Goal: Communication & Community: Answer question/provide support

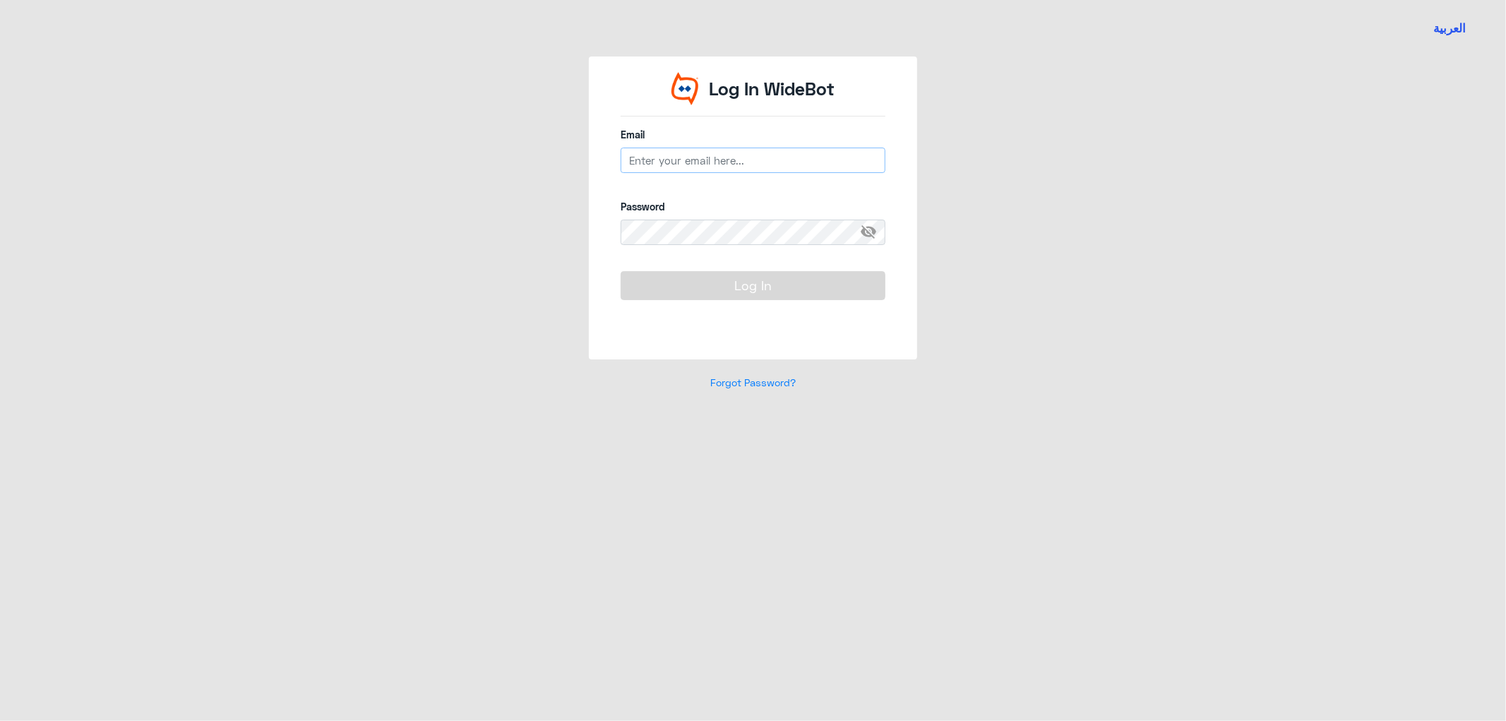
click at [766, 172] on input "email" at bounding box center [753, 160] width 265 height 25
type input "[EMAIL_ADDRESS][DOMAIN_NAME]"
click at [621, 271] on button "Log In" at bounding box center [753, 285] width 265 height 28
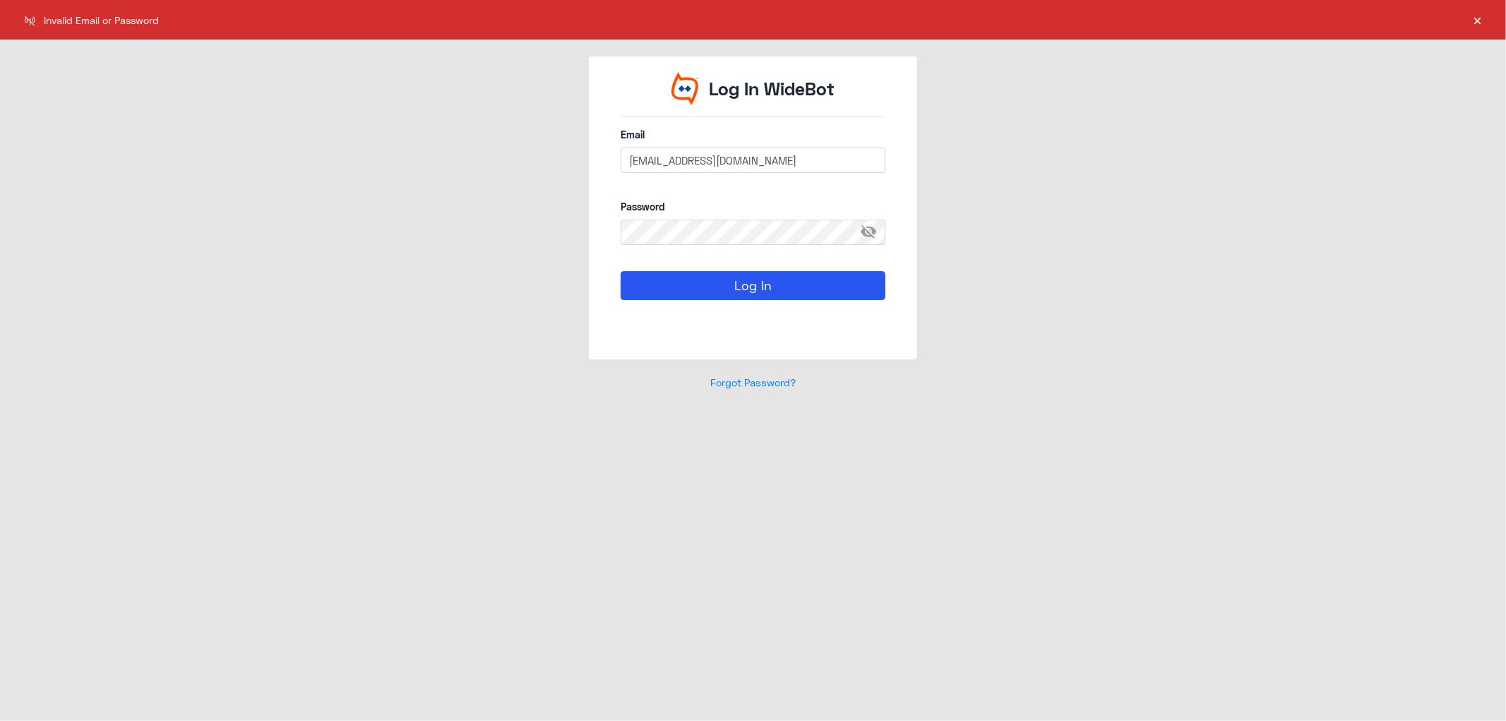
click at [874, 229] on span "visibility_off" at bounding box center [872, 232] width 25 height 25
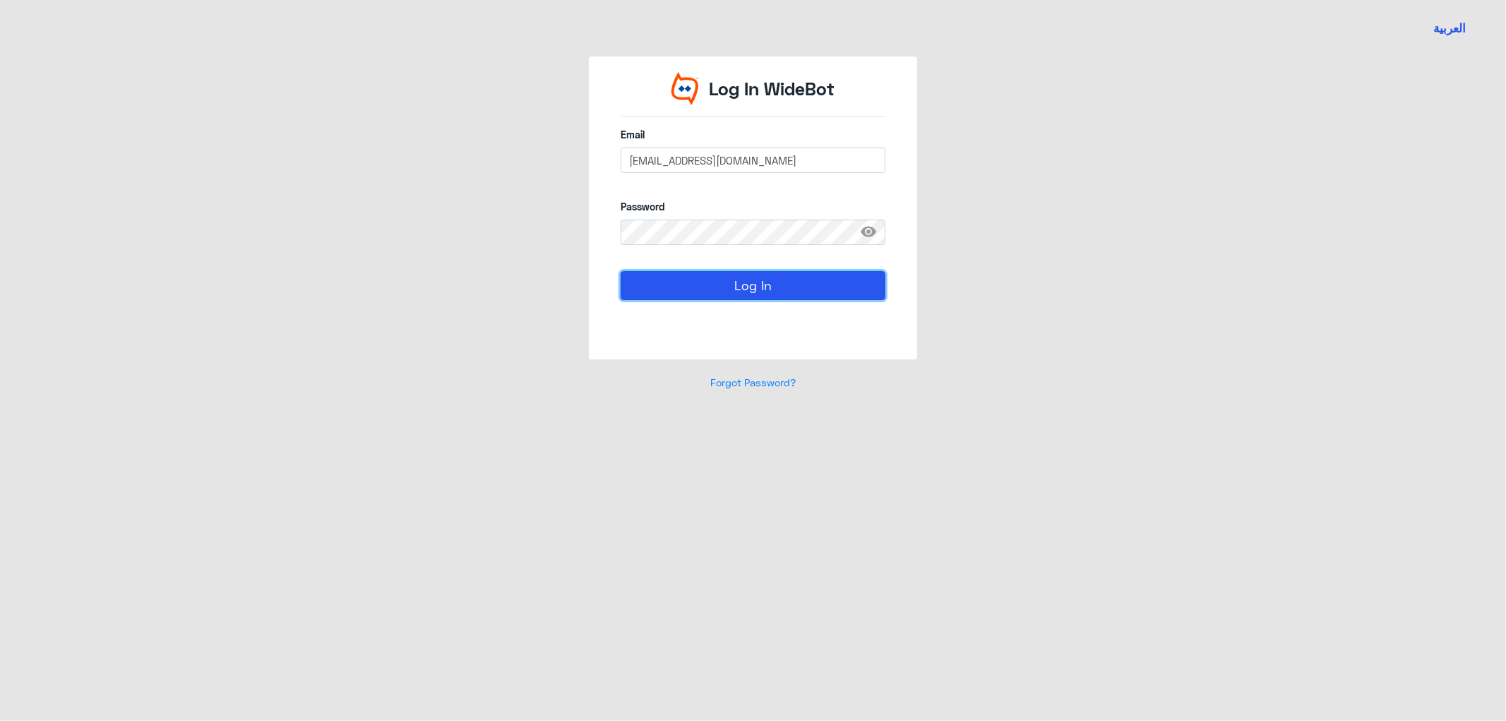
click at [741, 286] on button "Log In" at bounding box center [753, 285] width 265 height 28
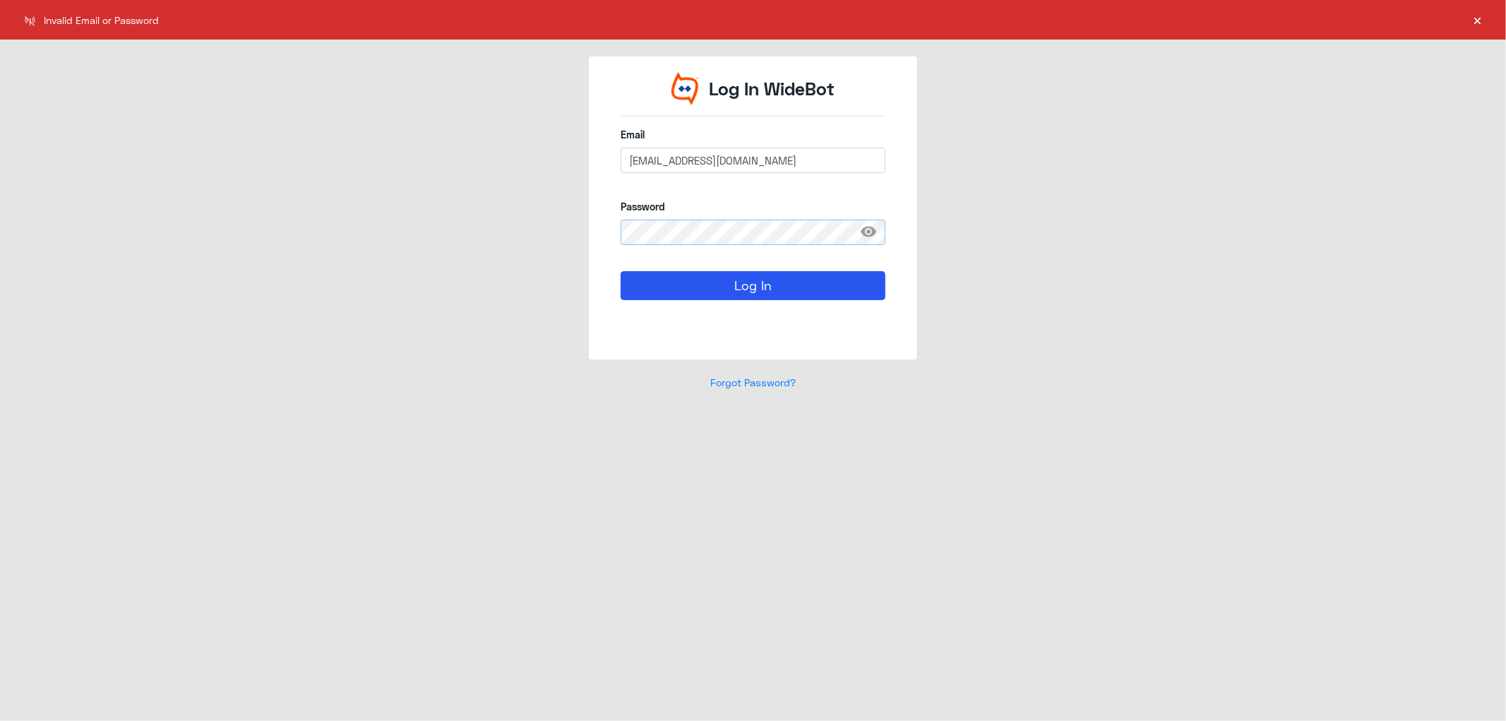
click at [474, 229] on div "Log In WideBot Email [EMAIL_ADDRESS][DOMAIN_NAME] Password visibility Log In Fo…" at bounding box center [753, 231] width 805 height 350
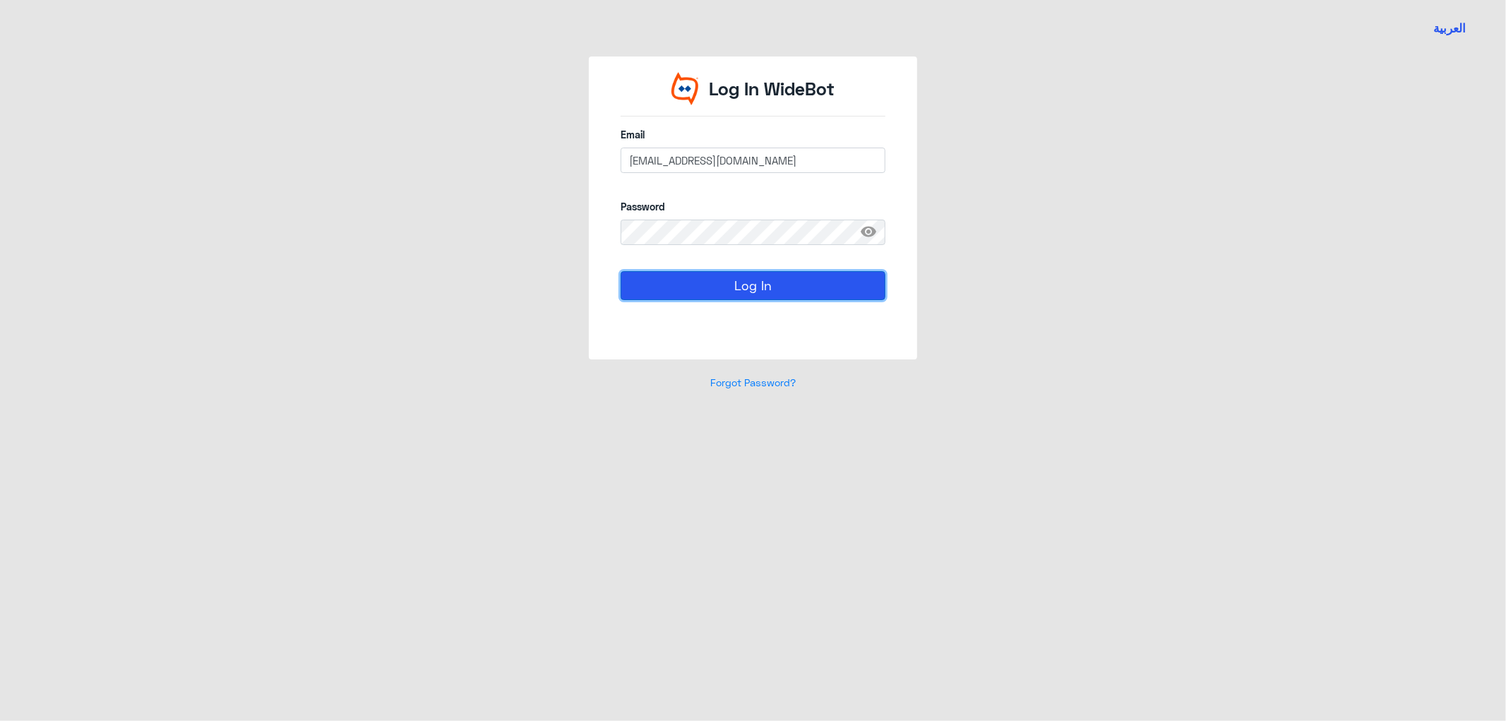
click at [811, 285] on button "Log In" at bounding box center [753, 285] width 265 height 28
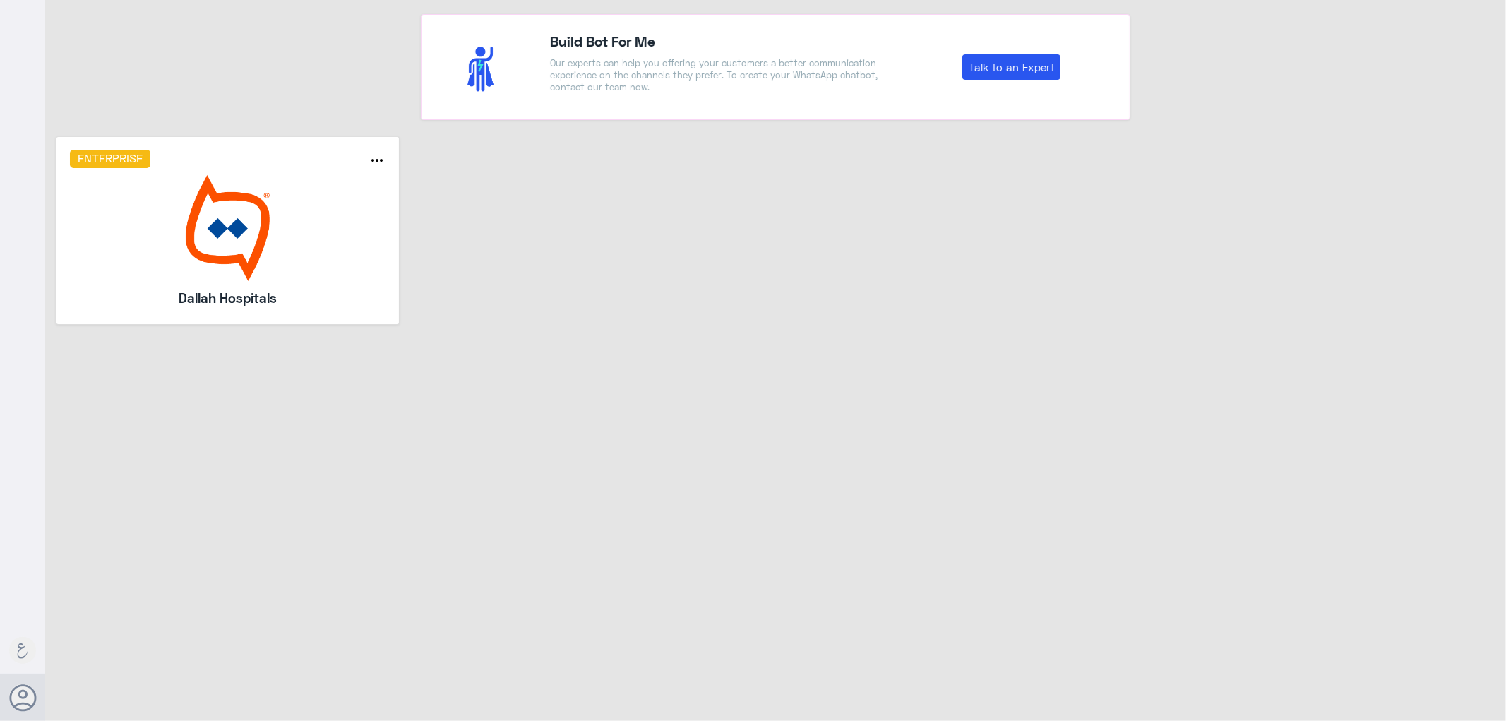
click at [238, 250] on img at bounding box center [228, 228] width 316 height 106
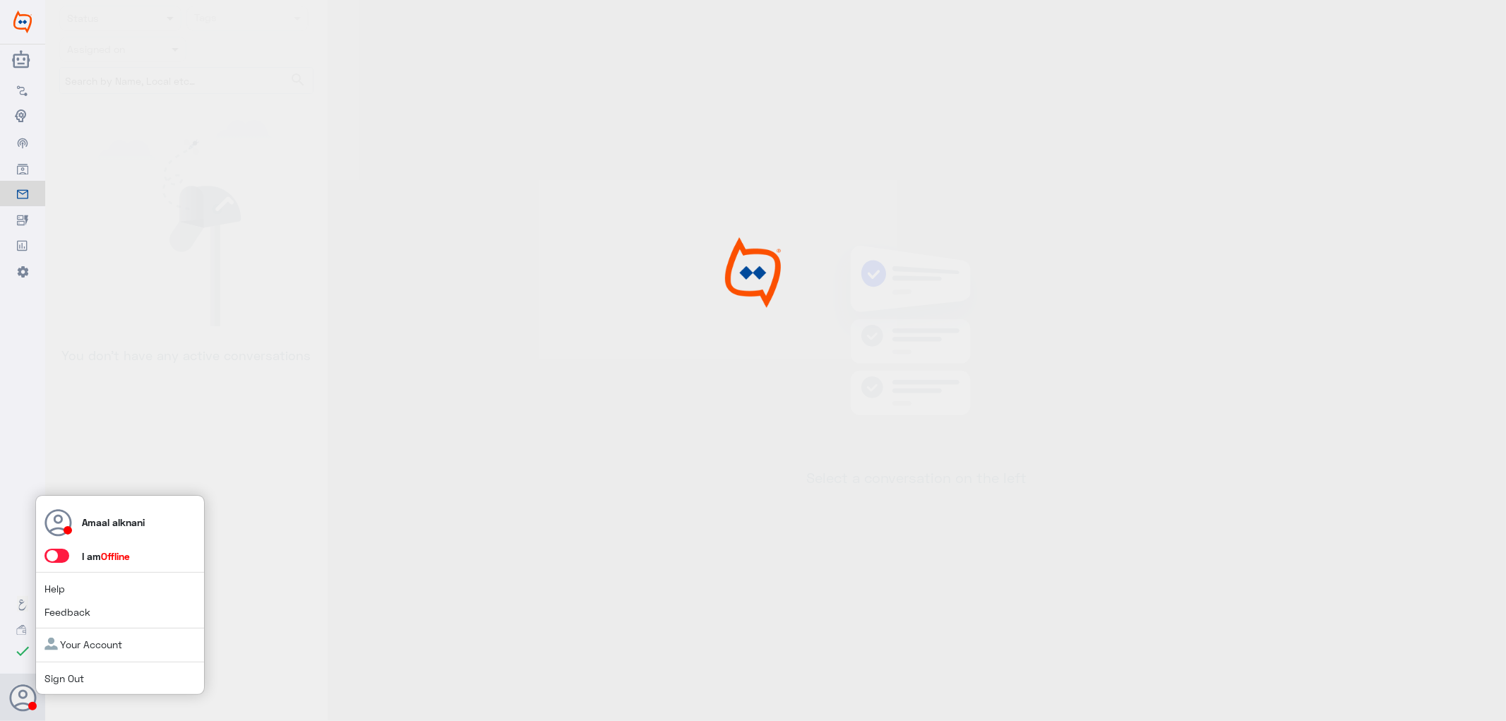
click at [67, 563] on span at bounding box center [62, 556] width 37 height 15
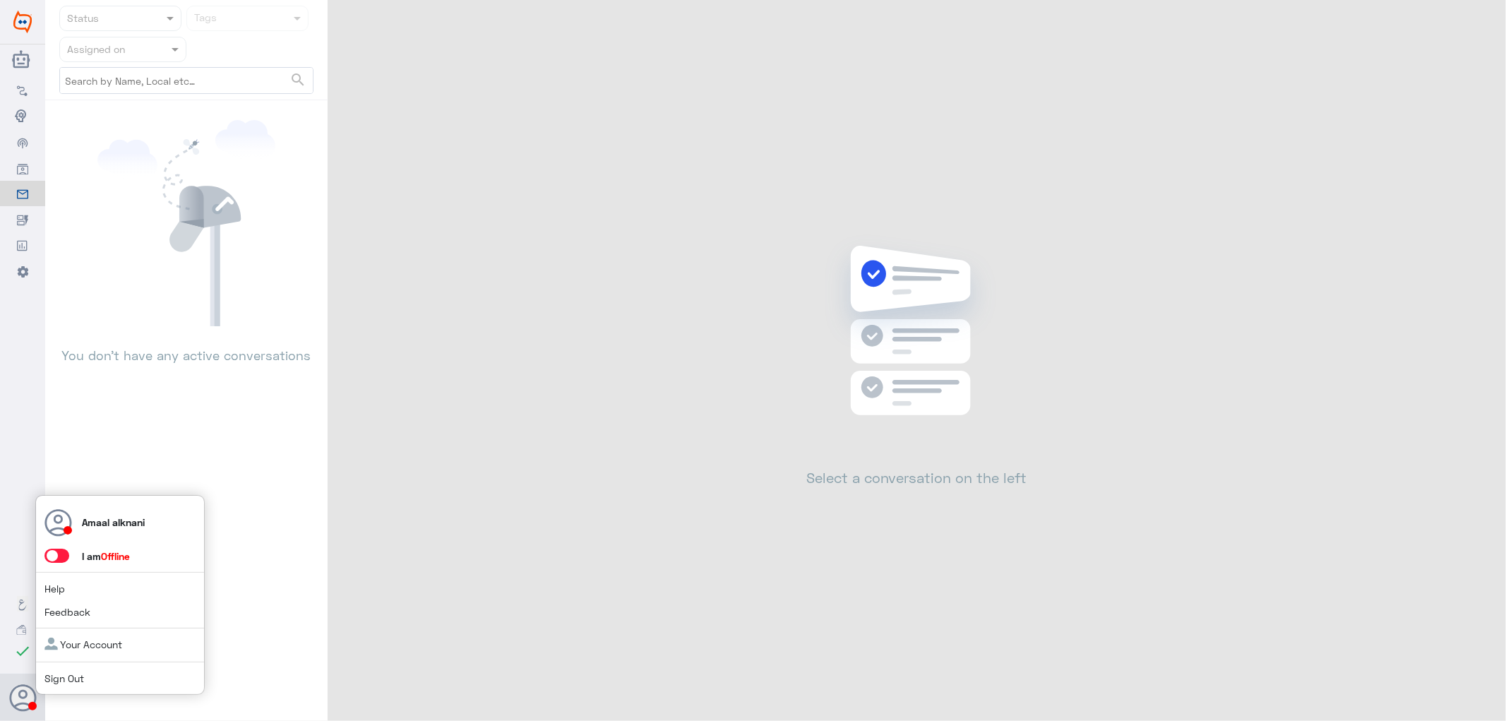
click at [65, 556] on span at bounding box center [56, 556] width 25 height 14
click at [0, 0] on input "checkbox" at bounding box center [0, 0] width 0 height 0
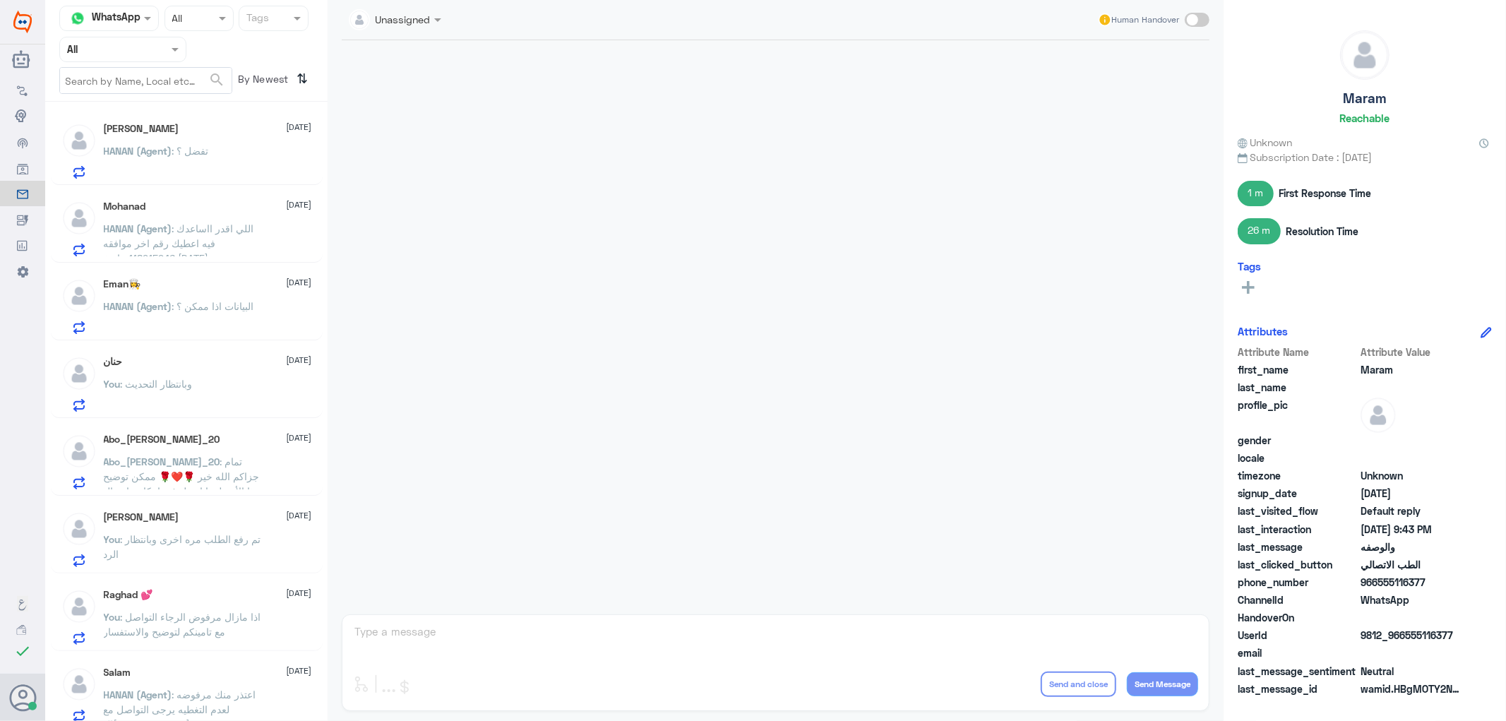
click at [111, 45] on input "text" at bounding box center [106, 49] width 78 height 16
click at [112, 128] on div "Your Inbox" at bounding box center [122, 144] width 127 height 32
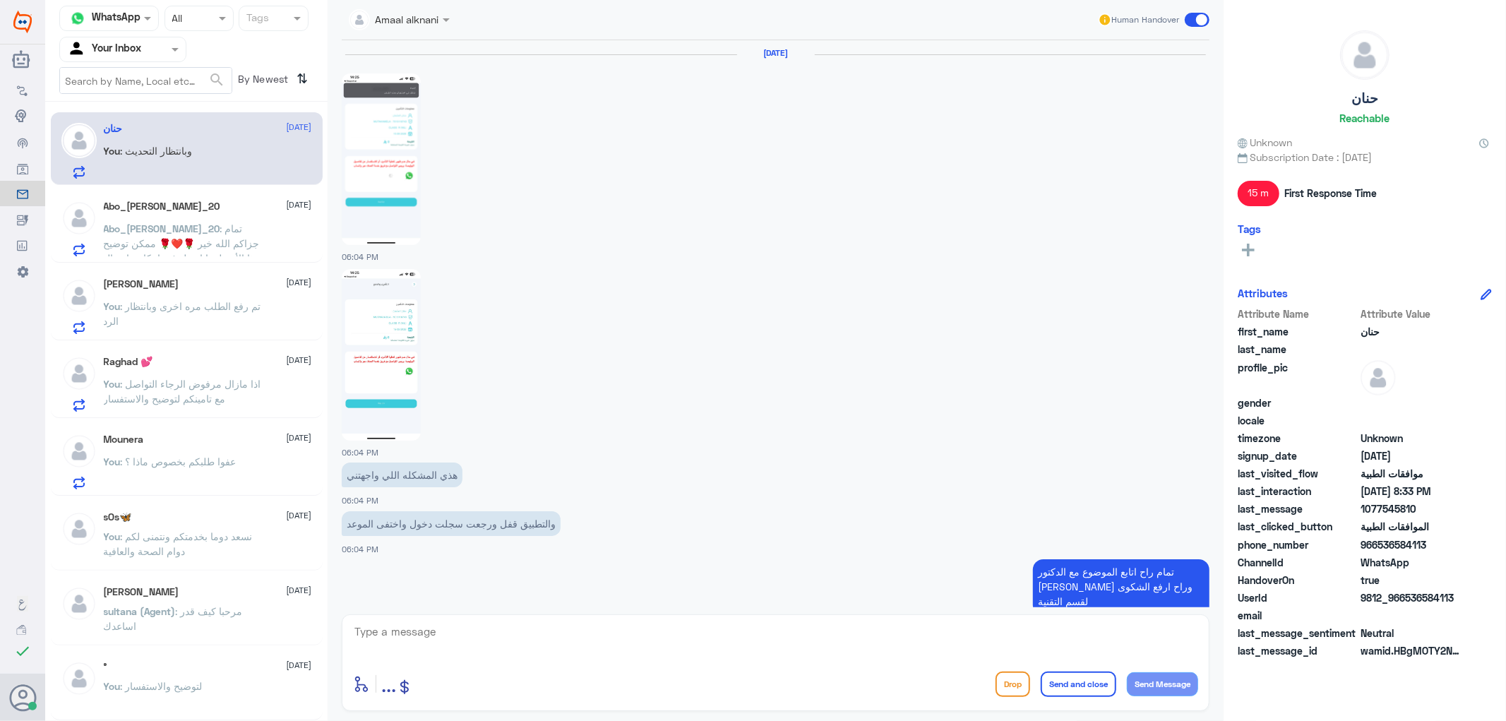
scroll to position [1074, 0]
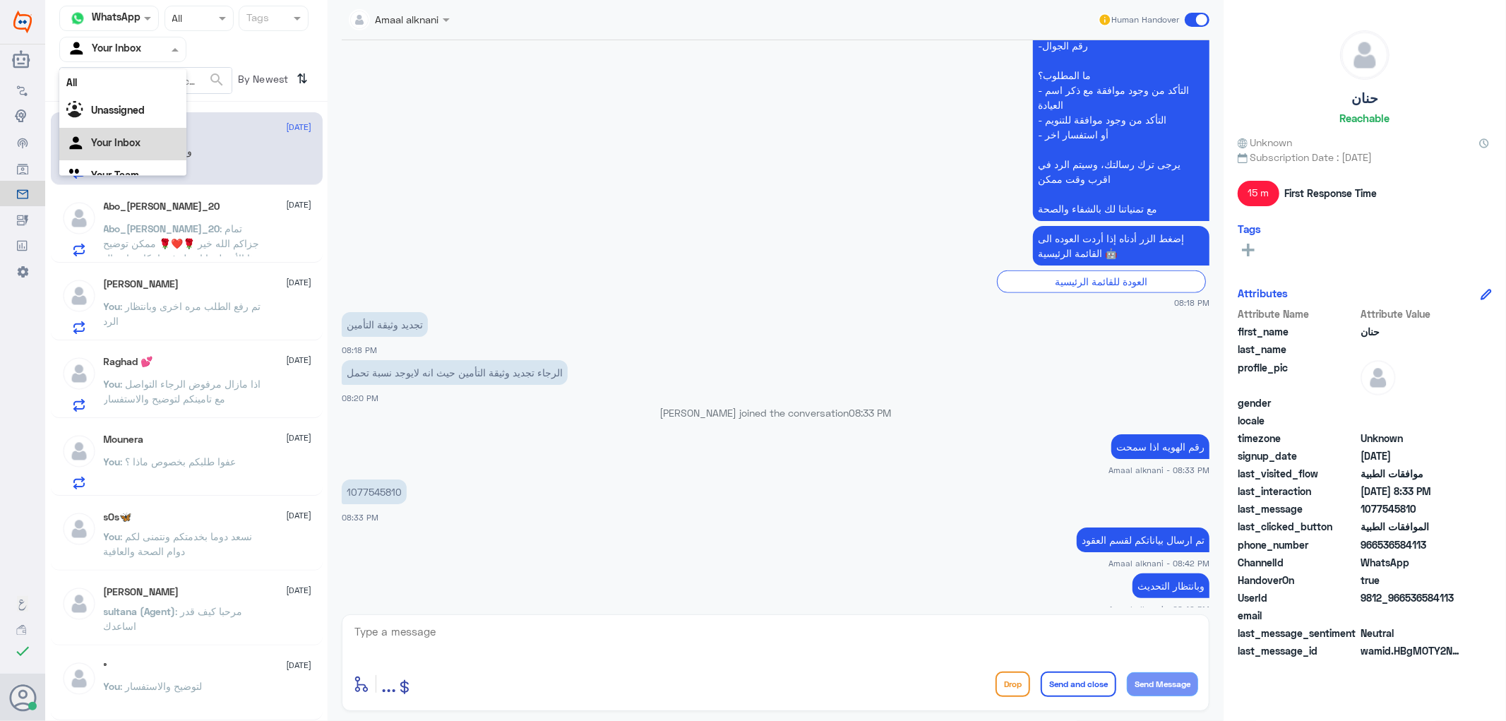
click at [123, 44] on input "text" at bounding box center [106, 49] width 78 height 16
click at [140, 164] on div "Your Team" at bounding box center [122, 159] width 127 height 32
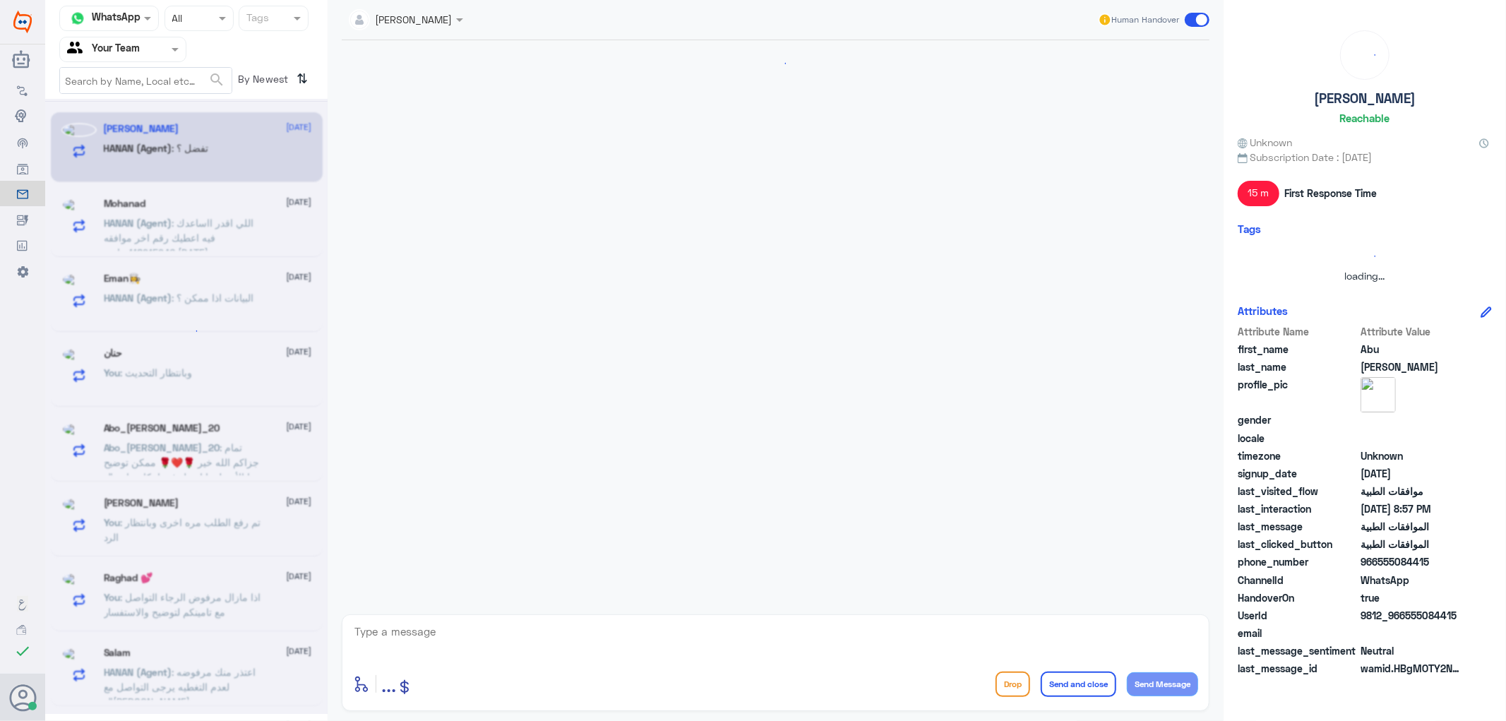
scroll to position [417, 0]
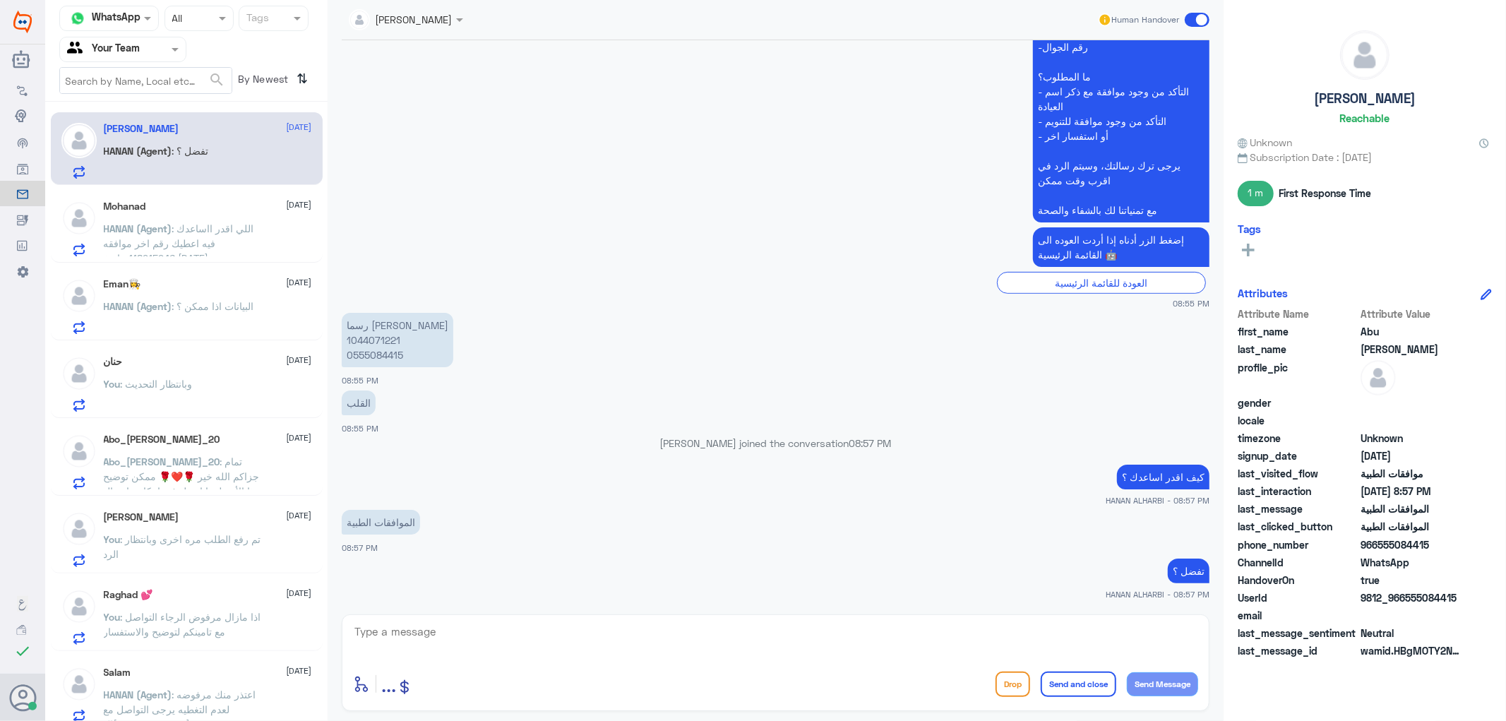
click at [196, 244] on span ": اللي اقدر ااساعدك فيه اعطيك رقم اخر موافقه 118915946 بتاريخ [DATE]" at bounding box center [179, 243] width 150 height 42
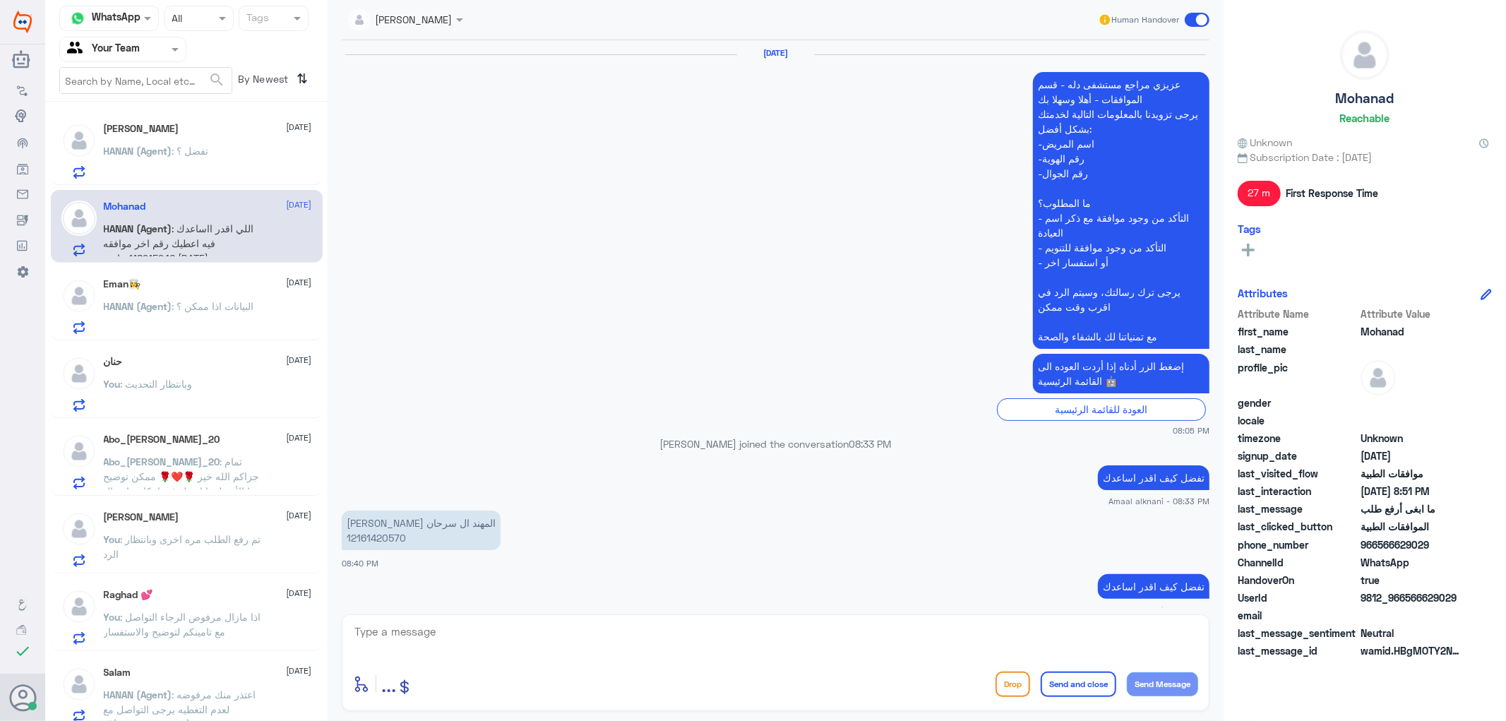
scroll to position [820, 0]
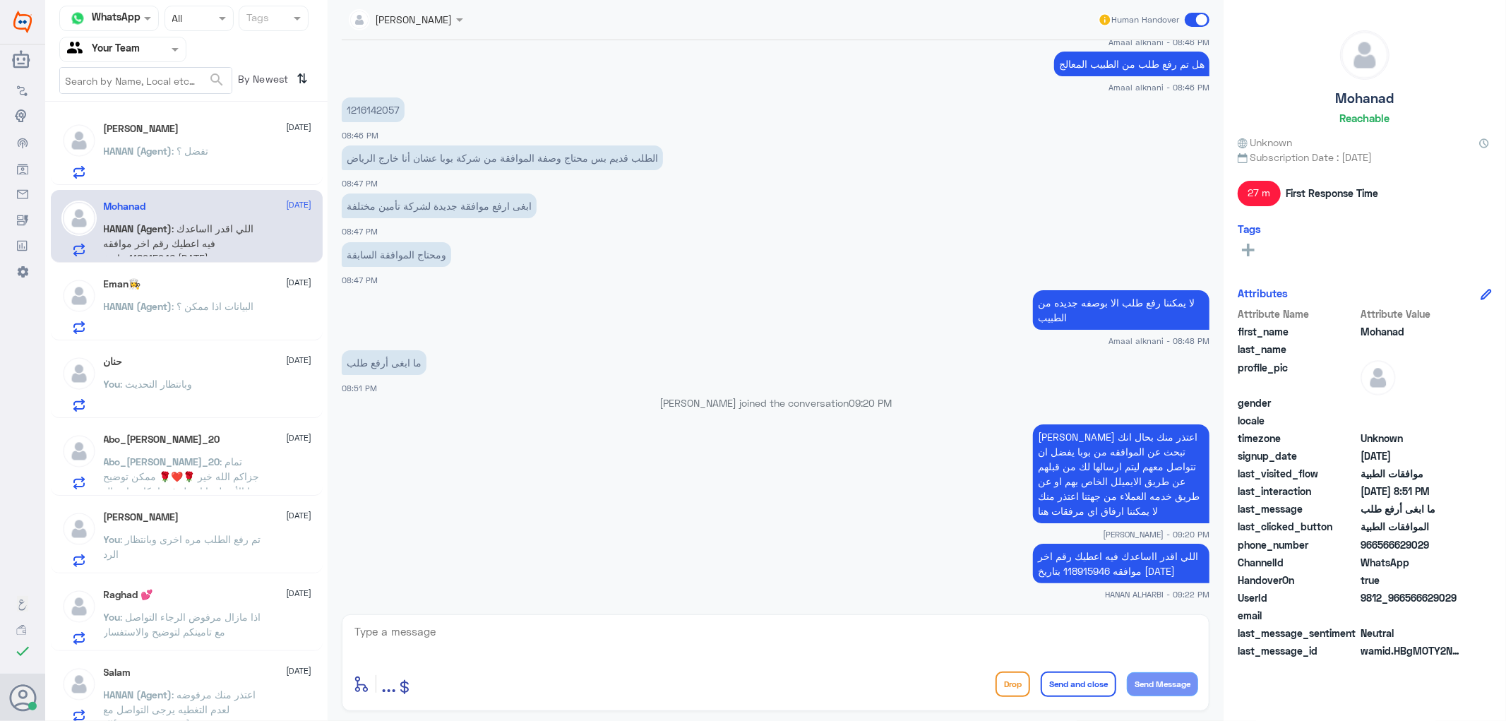
click at [414, 622] on div "enter flow name ... Drop Send and close Send Message" at bounding box center [776, 662] width 868 height 97
click at [395, 629] on textarea at bounding box center [775, 639] width 845 height 35
click at [159, 306] on span "HANAN (Agent)" at bounding box center [138, 306] width 68 height 12
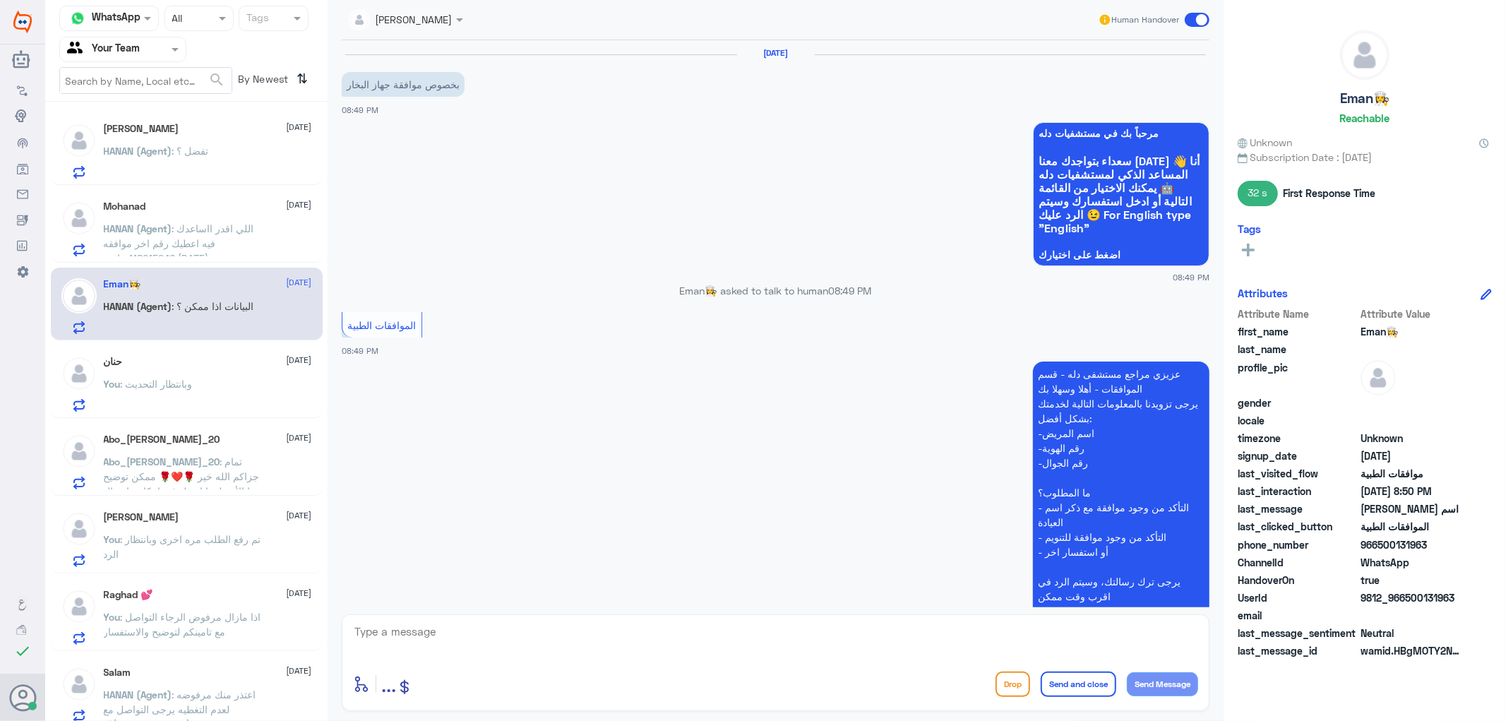
scroll to position [364, 0]
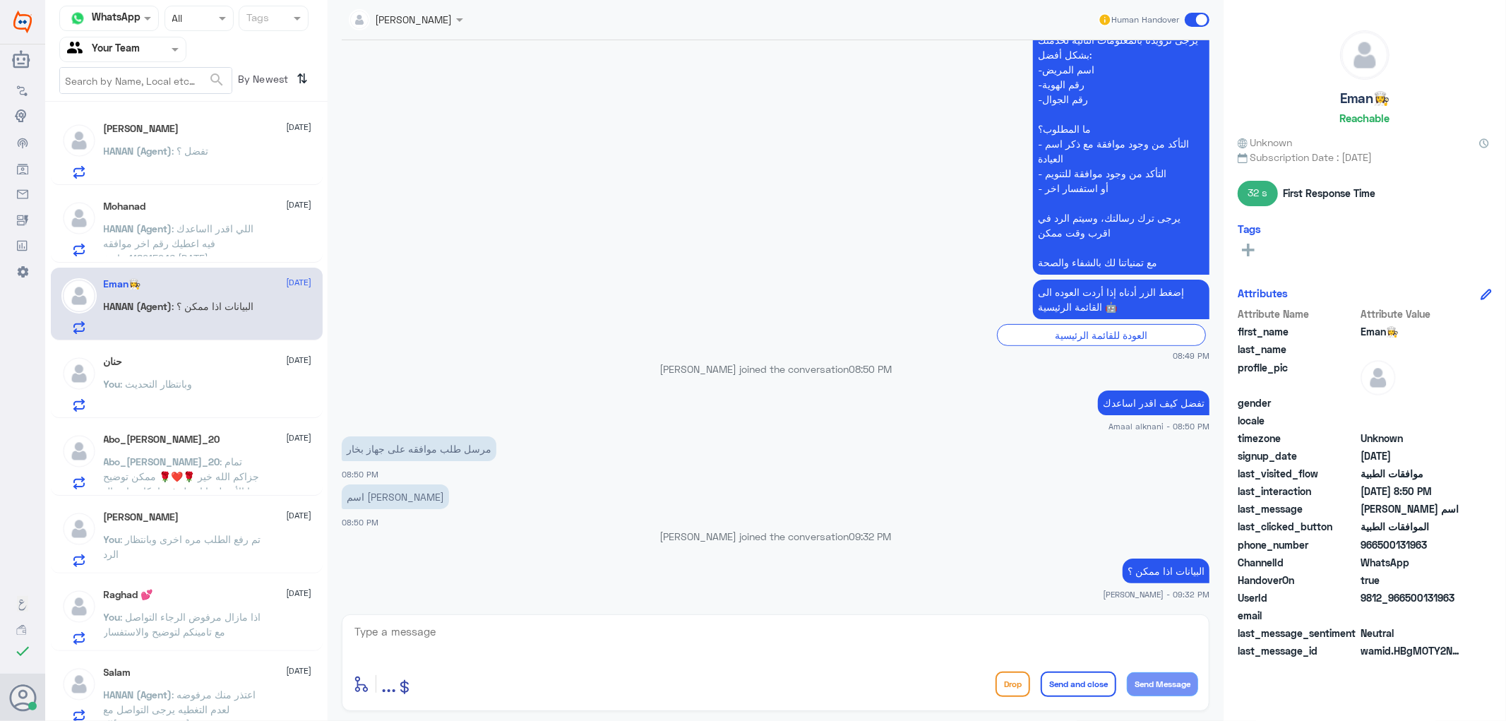
click at [166, 392] on p "You : وبانتظار التحديث" at bounding box center [148, 393] width 89 height 35
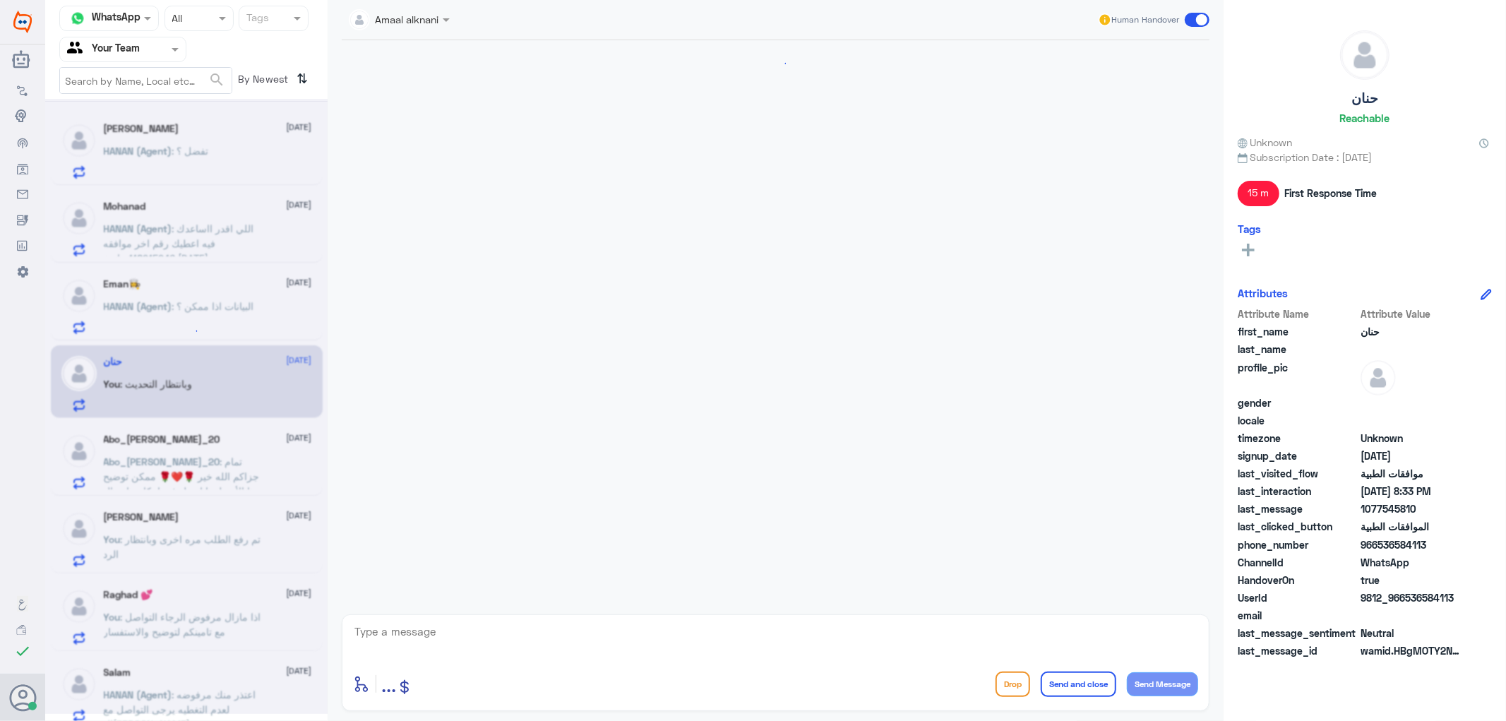
scroll to position [1074, 0]
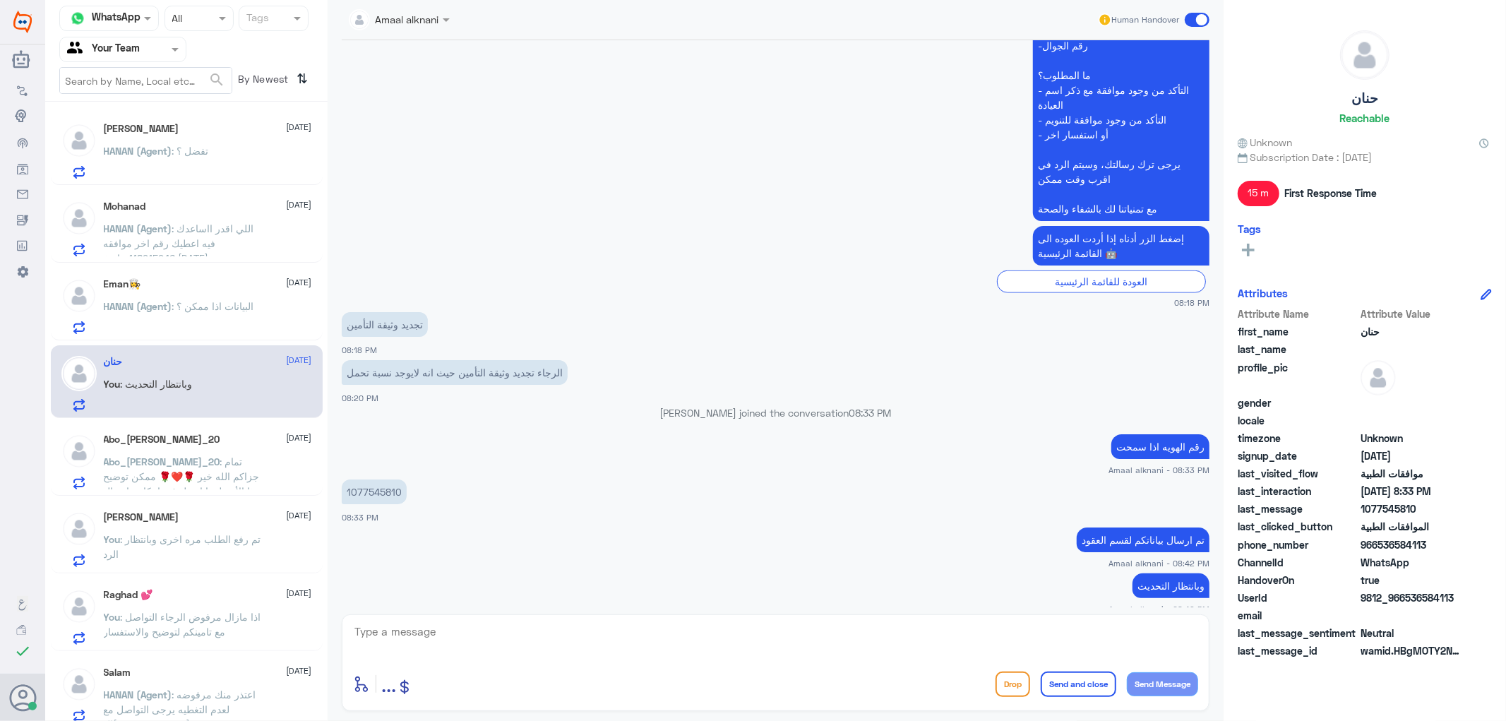
click at [178, 479] on span ": تمام جزاكم الله خير 🌹❤️🌹 ممكن توضيح هذا الأمر لبوبا او هل فيه امكانية إرسال ا…" at bounding box center [182, 490] width 157 height 71
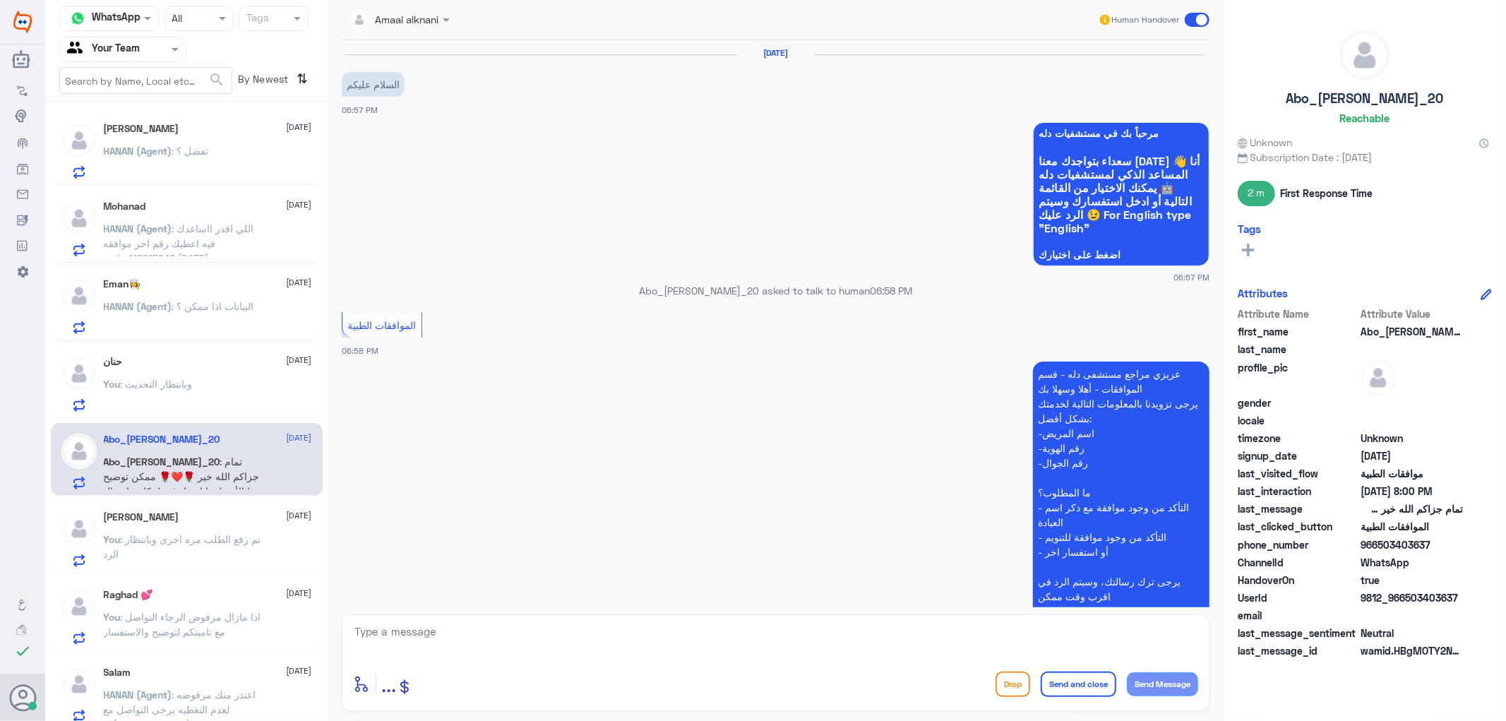
scroll to position [456, 0]
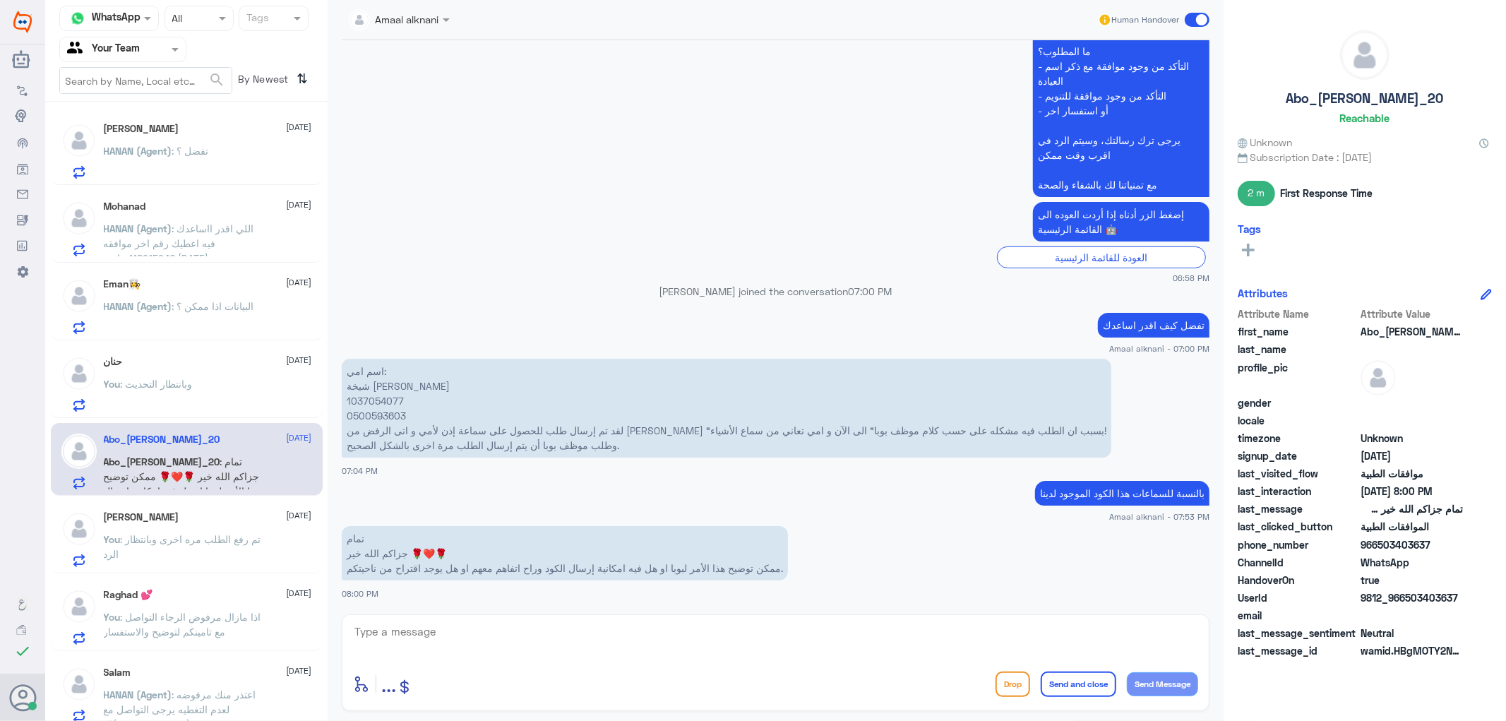
click at [189, 533] on span ": تم رفع الطلب مره اخرى وبانتظار الرد" at bounding box center [182, 546] width 157 height 27
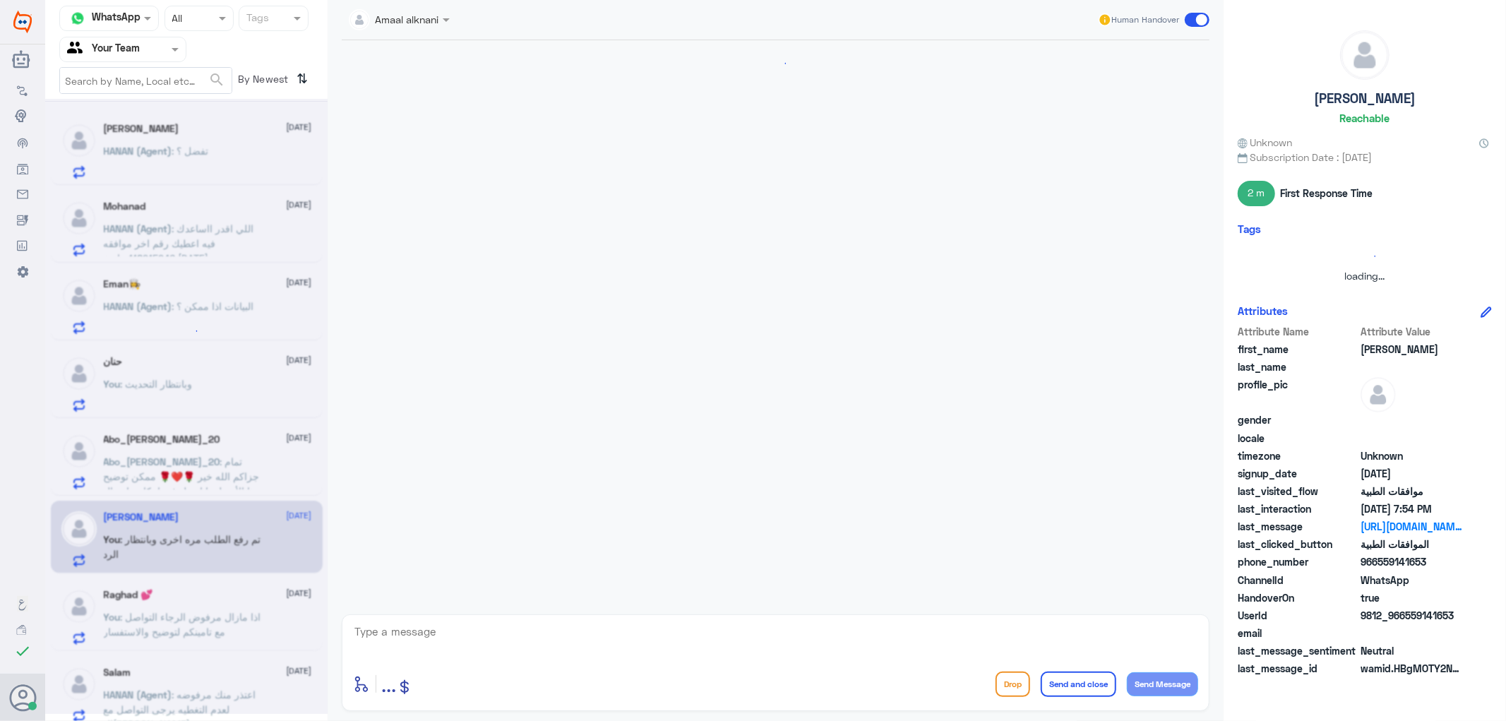
scroll to position [709, 0]
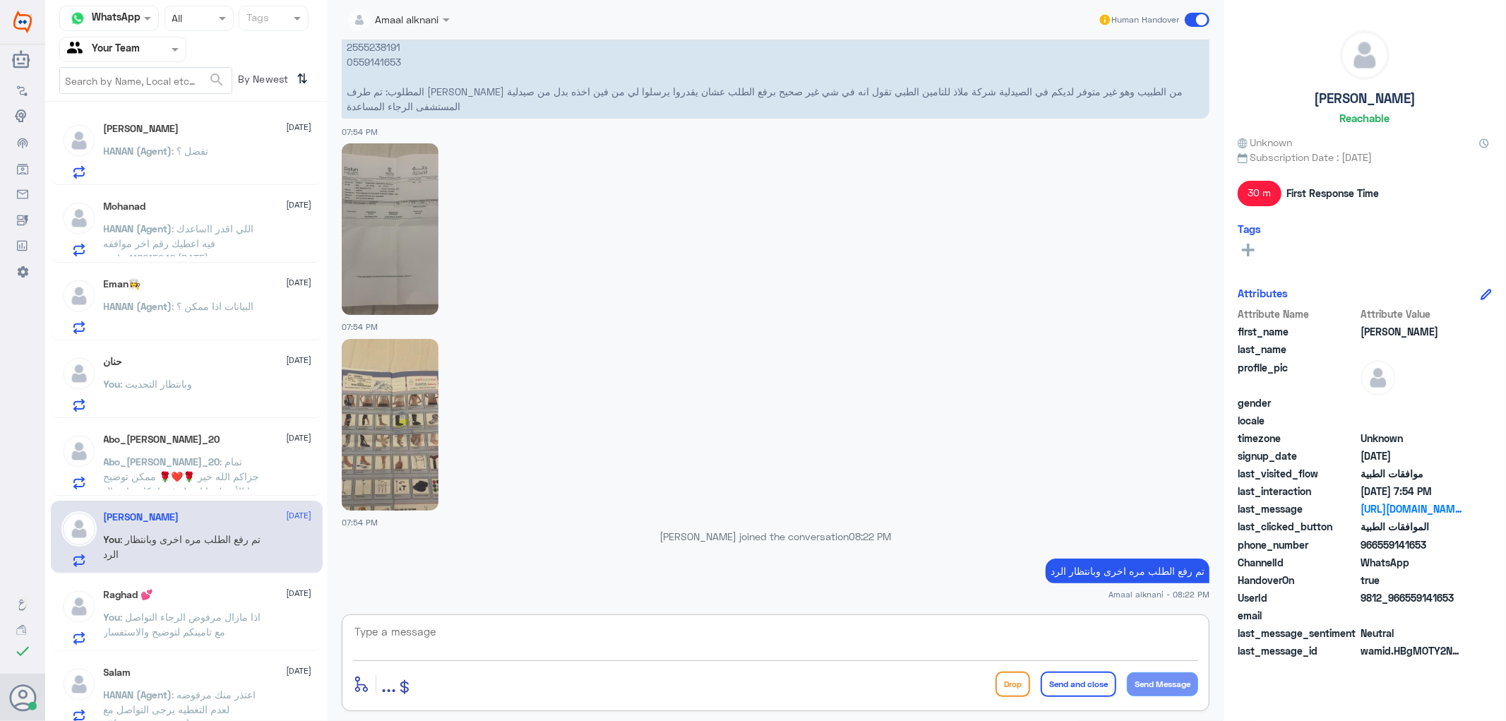
click at [449, 638] on textarea at bounding box center [775, 639] width 845 height 35
click at [389, 62] on p "[PERSON_NAME] 2555238191 0559141653 المطلوب: تم طرف ankle walker من الطبيب وهو …" at bounding box center [776, 69] width 868 height 99
copy p "0559141653"
click at [575, 641] on textarea at bounding box center [775, 639] width 845 height 35
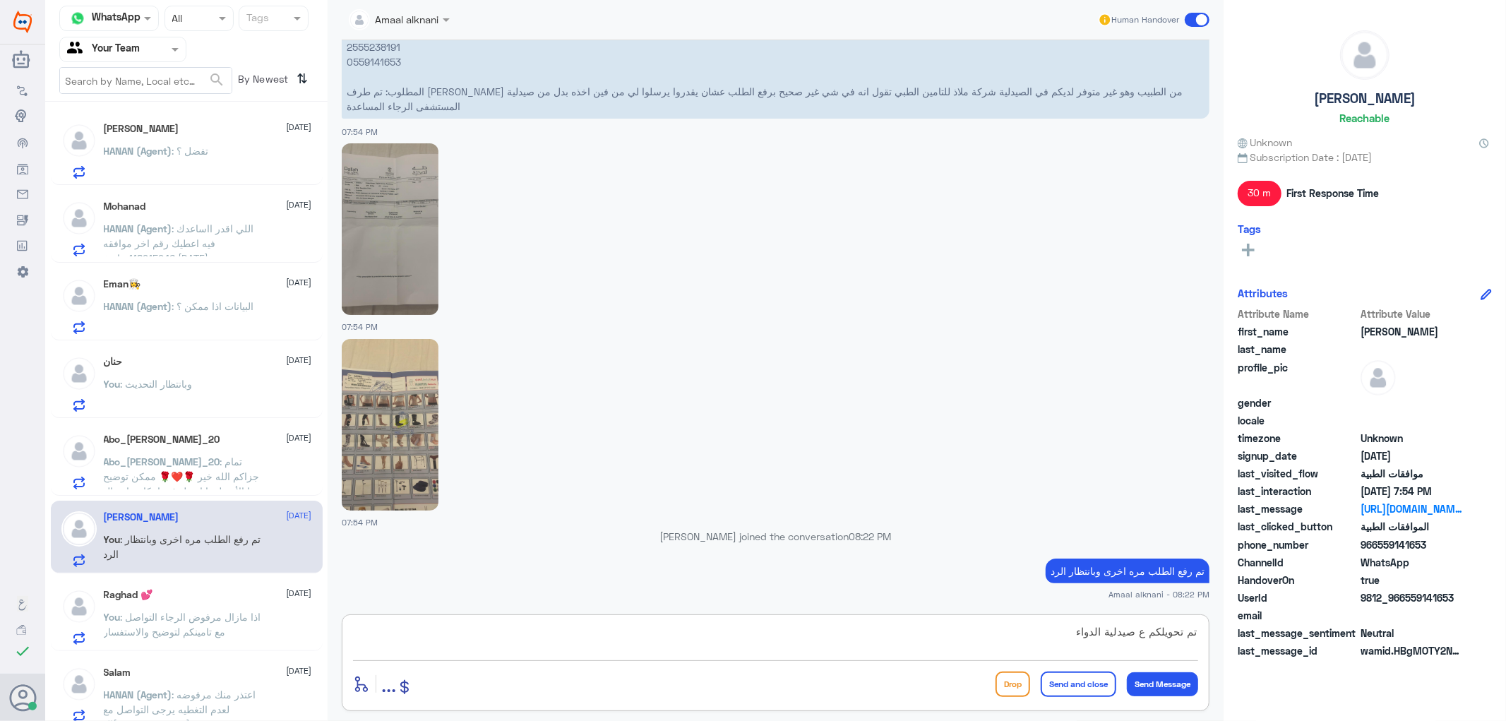
type textarea "تم تحويلكم ع صيدلية الدواء"
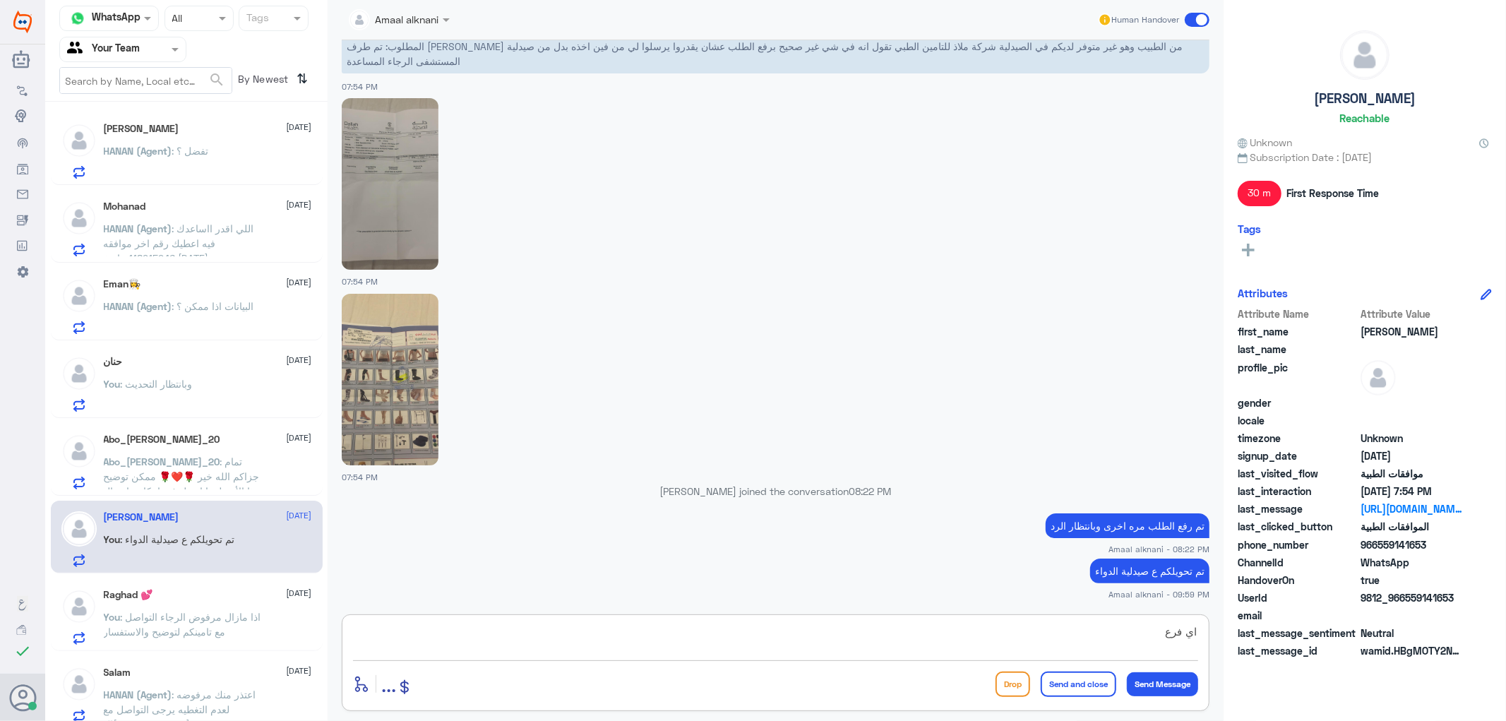
type textarea "اي فرع"
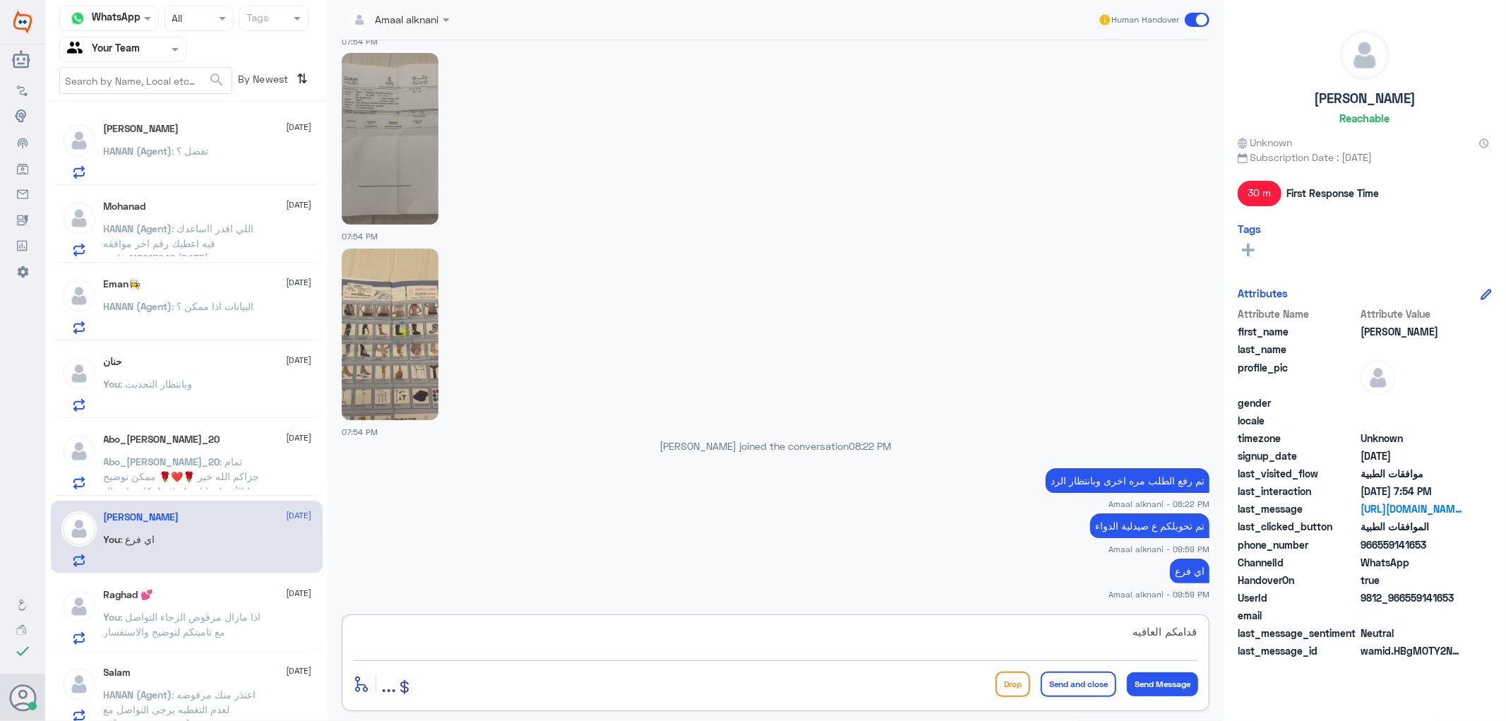
type textarea "قدامكم العافيه"
click at [1055, 695] on button "Send and close" at bounding box center [1079, 683] width 76 height 25
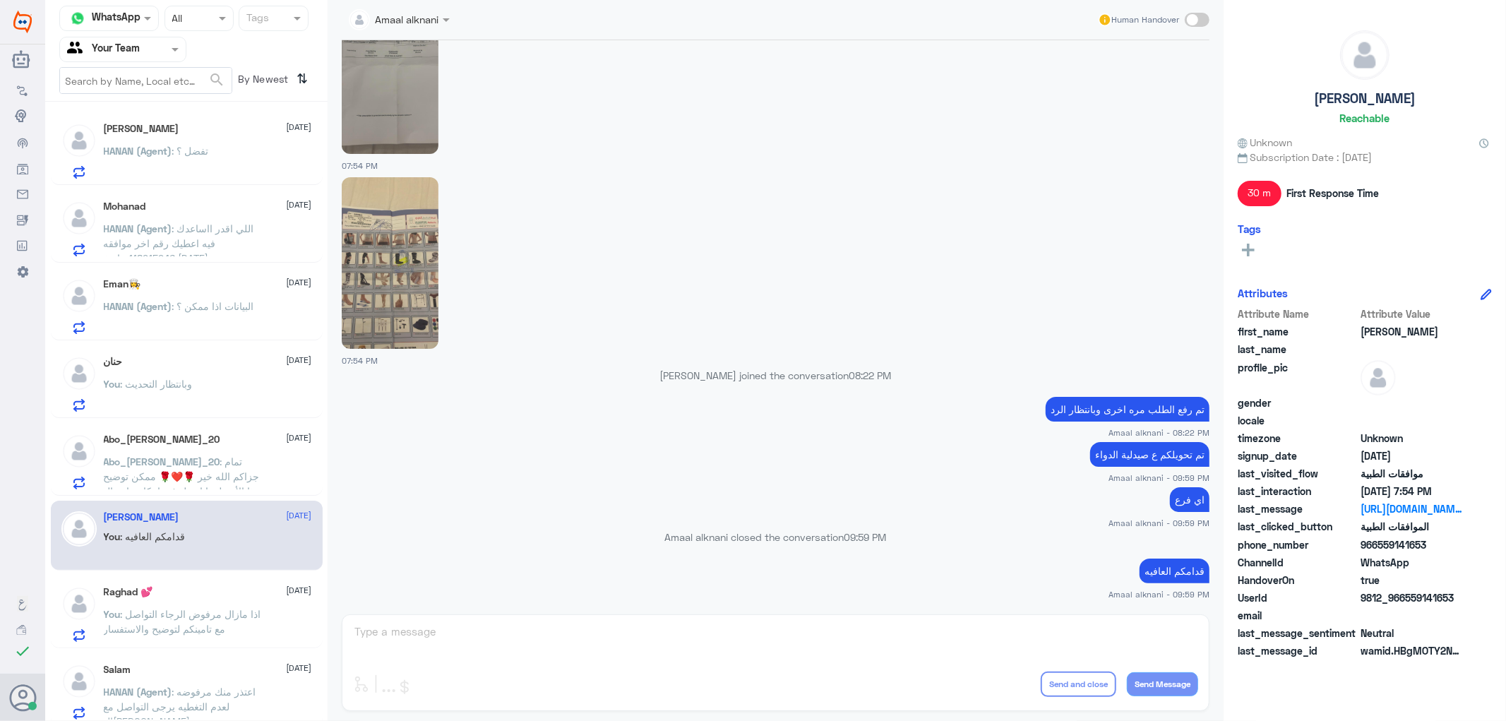
click at [189, 623] on span ": اذا مازال مرفوض الرجاء التواصل مع تامينكم لتوضيح والاستفسار" at bounding box center [182, 621] width 157 height 27
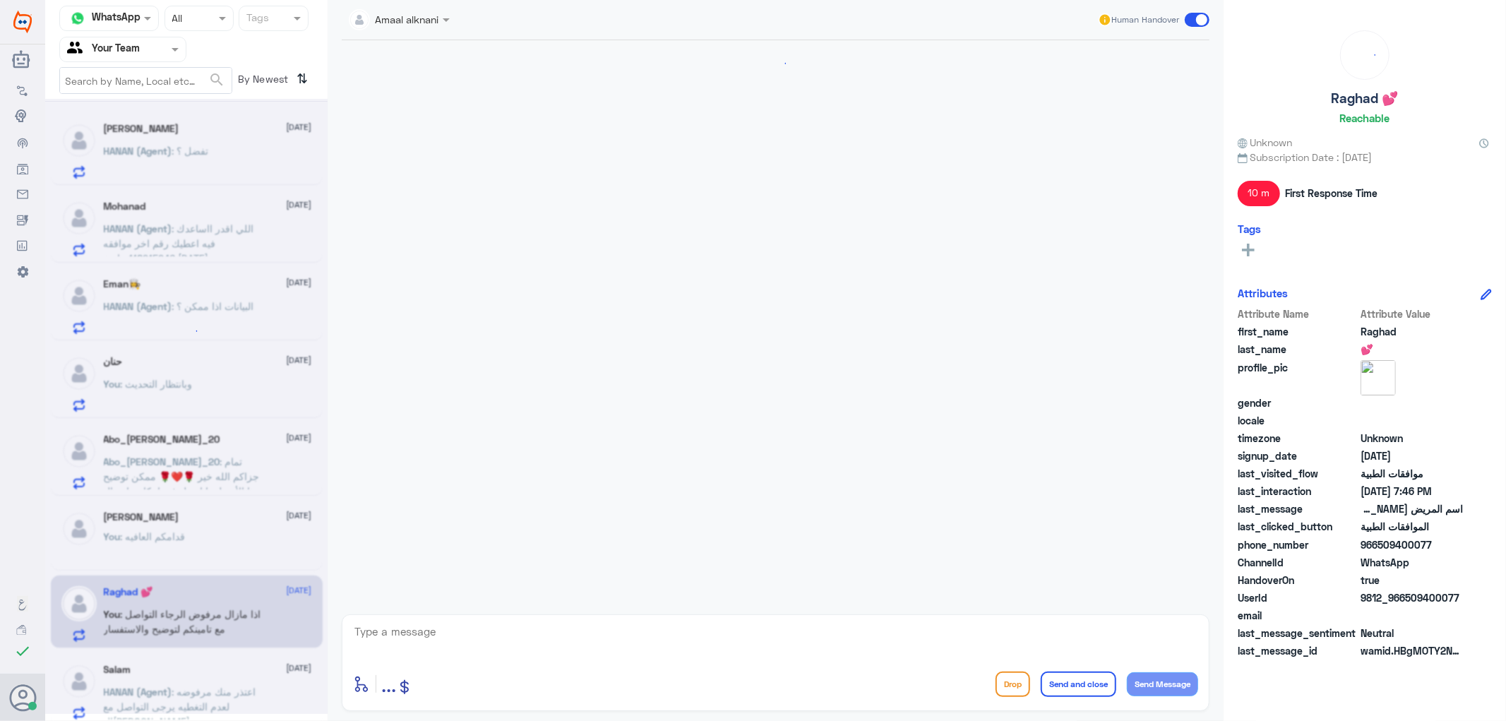
scroll to position [904, 0]
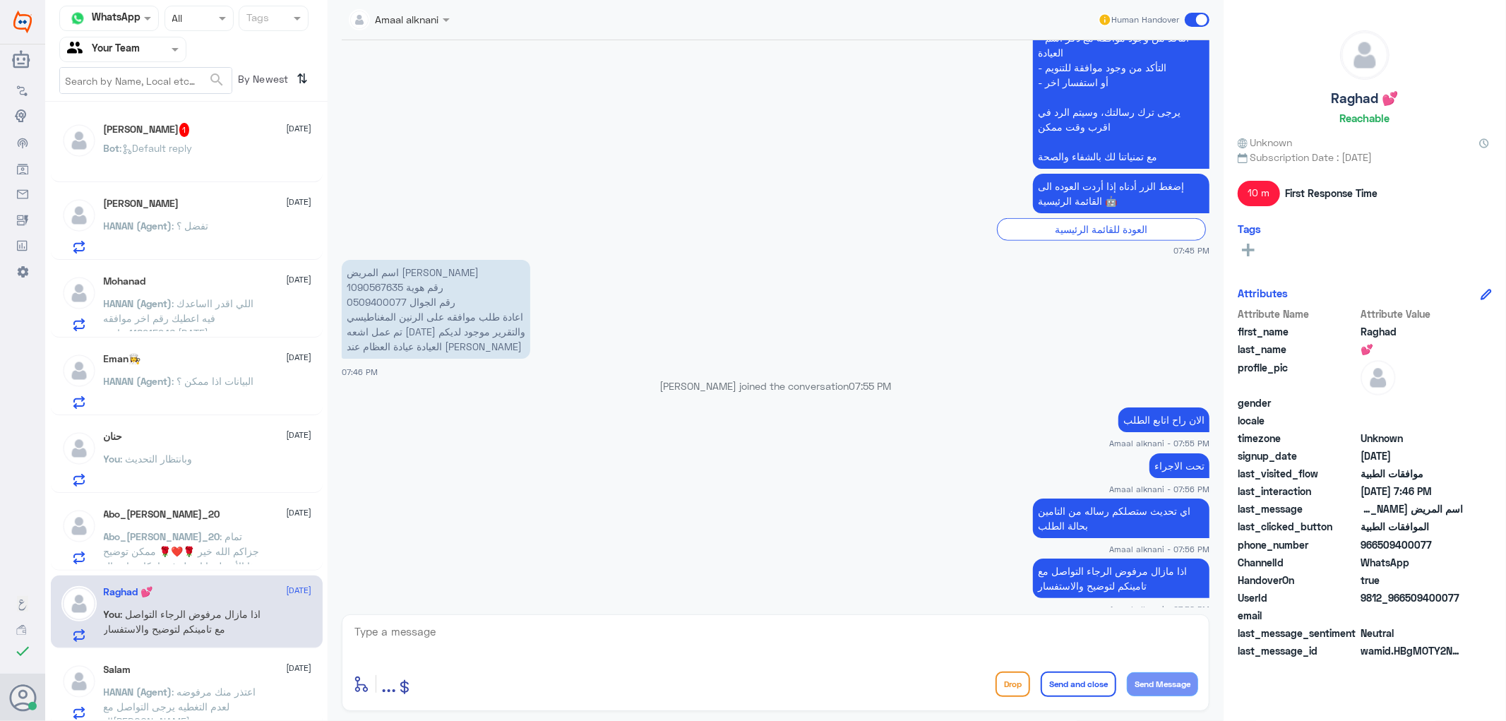
click at [121, 153] on span "Bot : Default reply" at bounding box center [148, 148] width 89 height 12
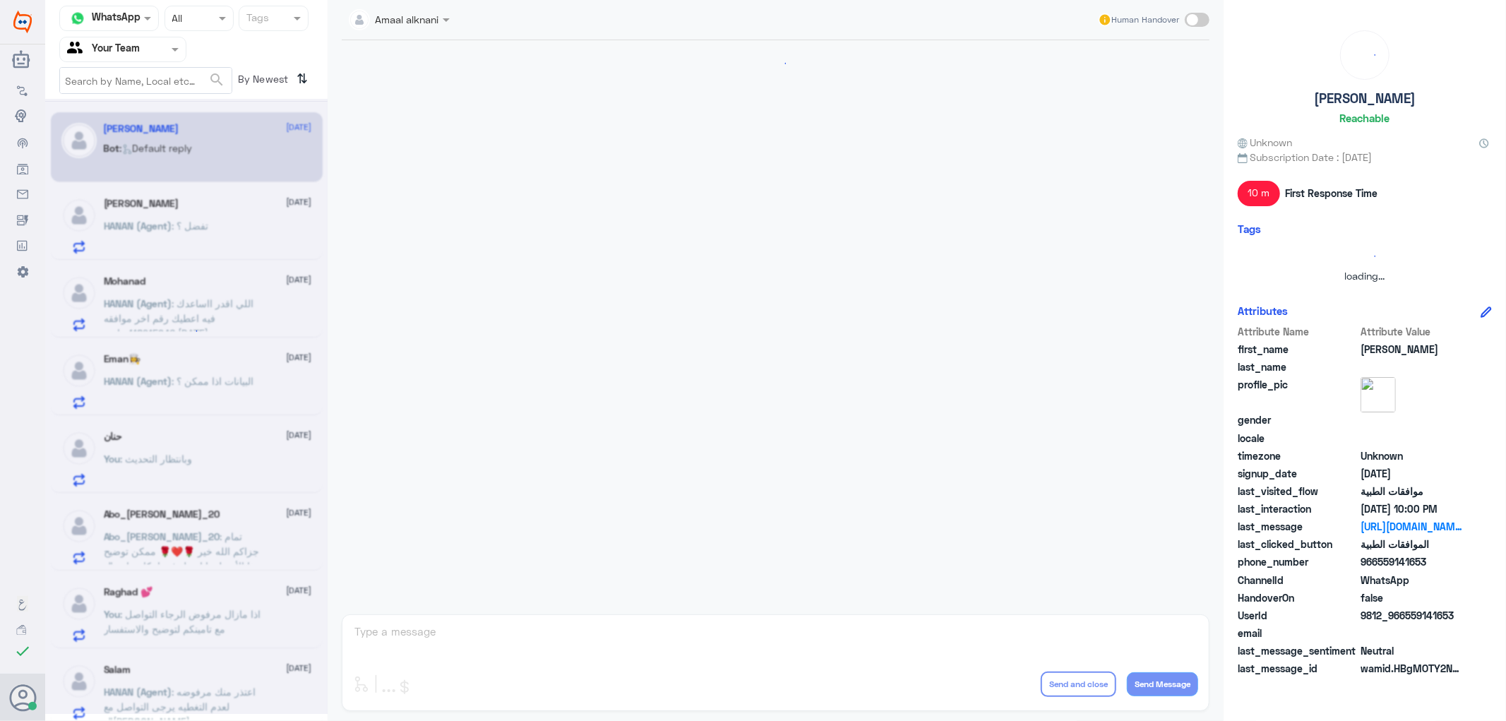
scroll to position [1085, 0]
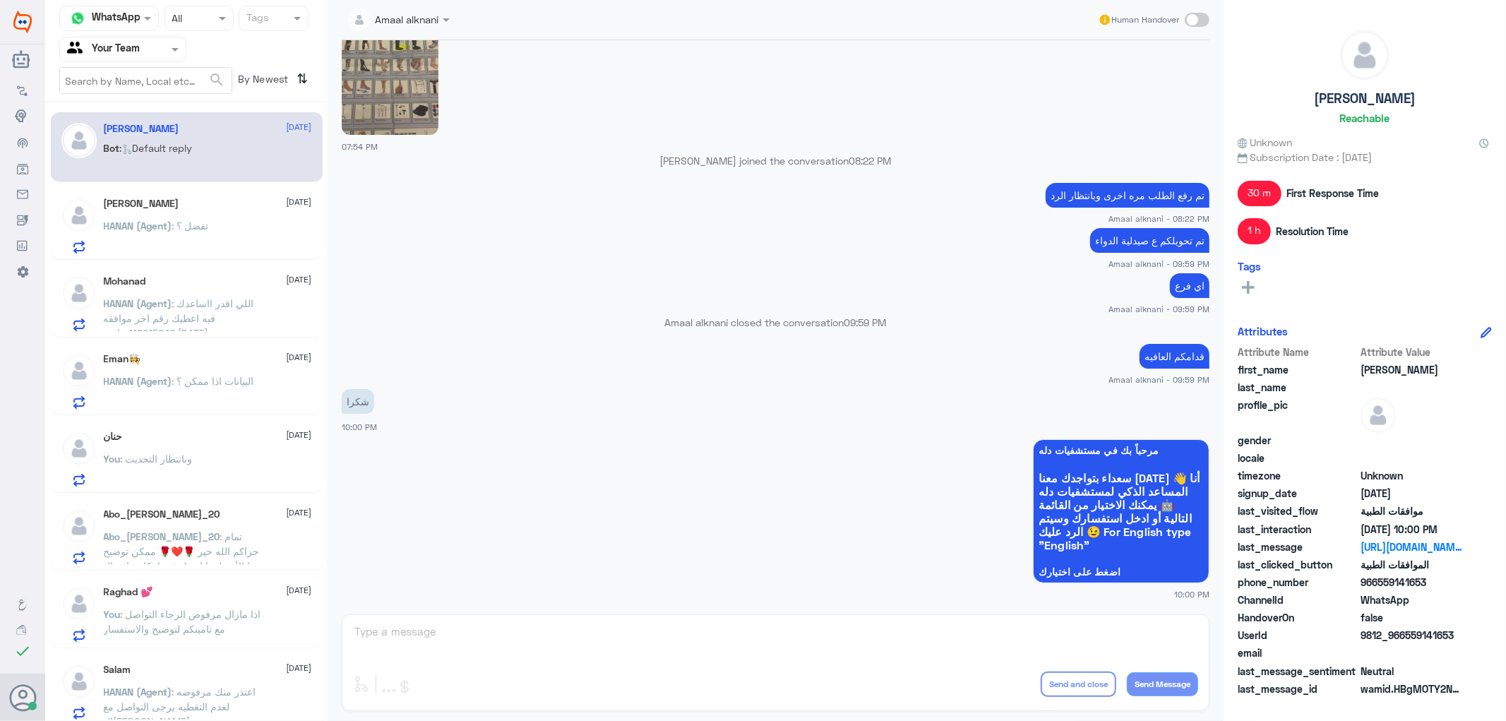
click at [398, 654] on div "Amaal alknani Human Handover [DATE] السلام عليكم 07:51 PM مرحباً بك في مستشفيات…" at bounding box center [776, 362] width 896 height 725
click at [203, 214] on div "[PERSON_NAME] [DATE] HANAN (Agent) : تفضل ؟" at bounding box center [208, 226] width 208 height 56
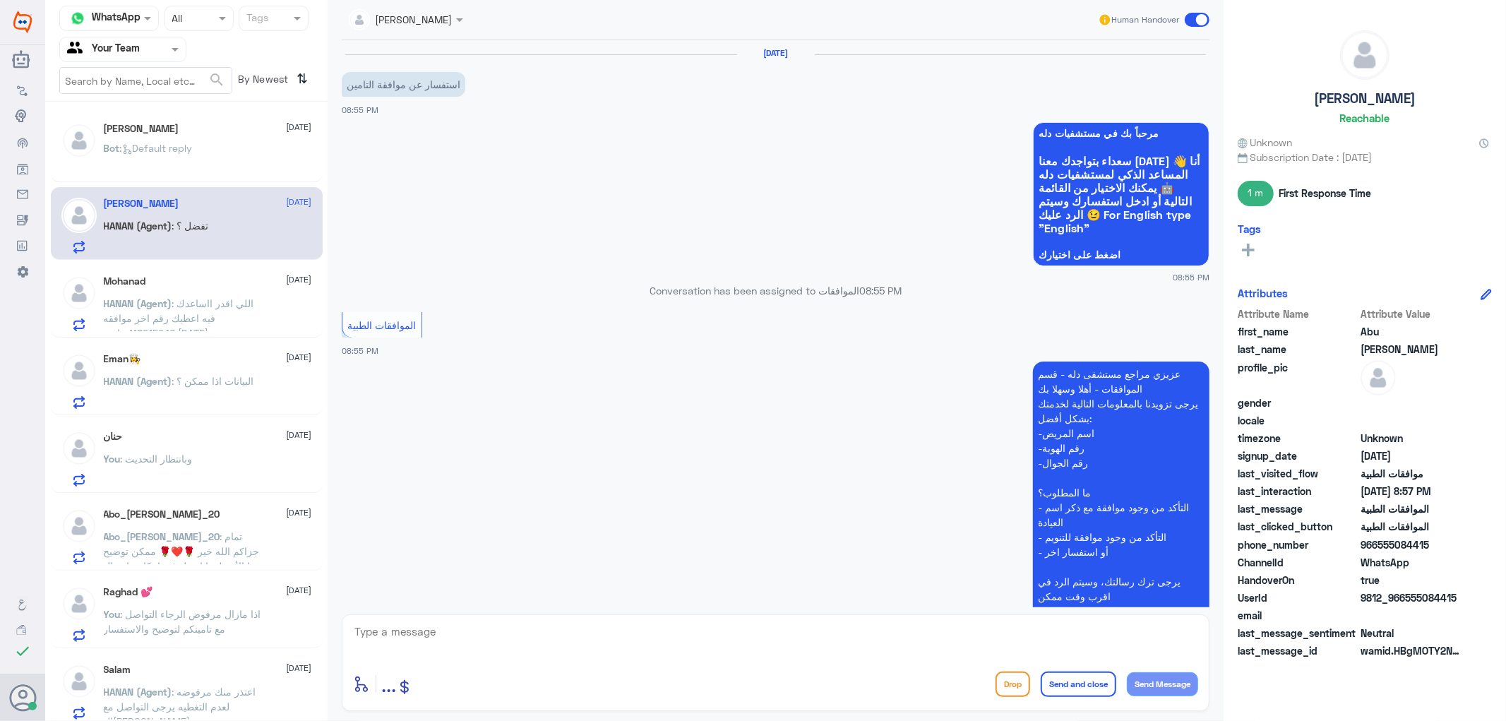
scroll to position [417, 0]
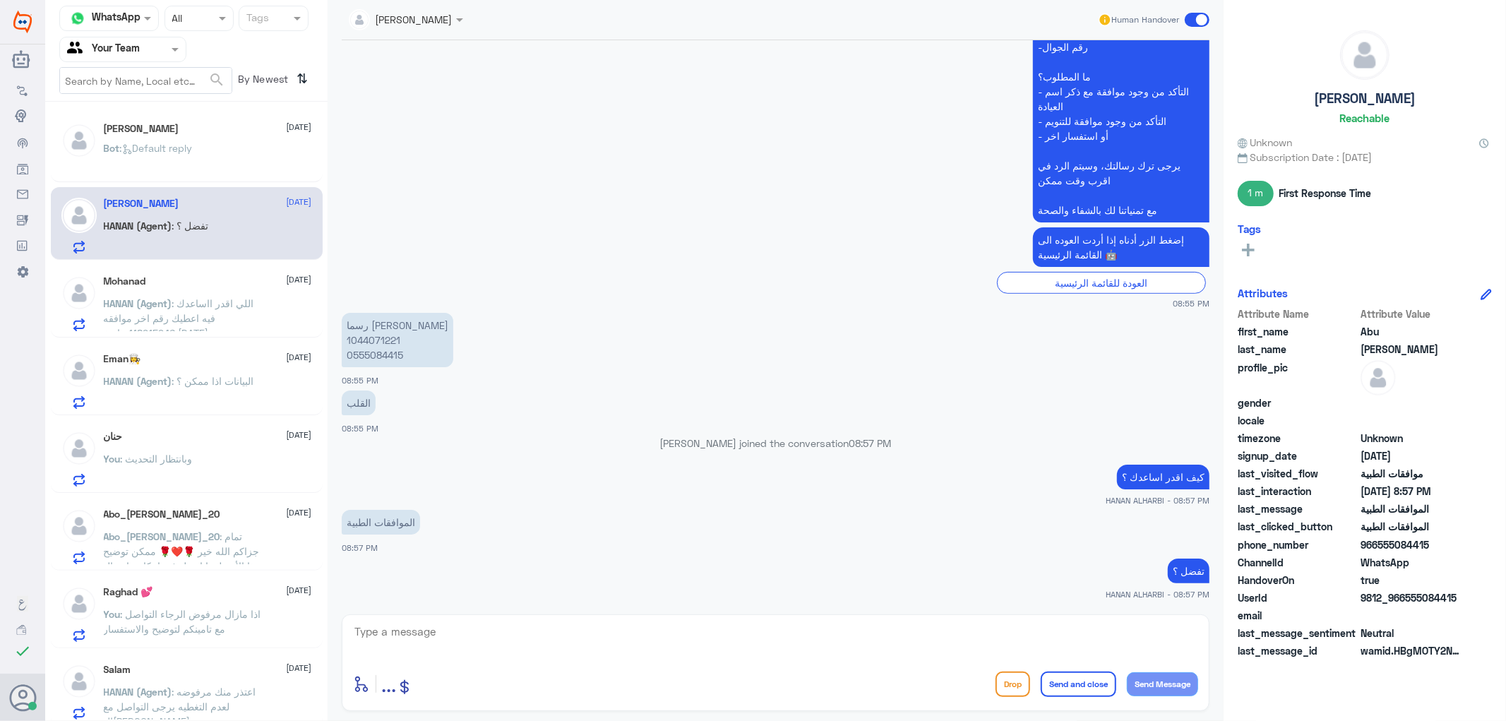
click at [150, 54] on div at bounding box center [123, 49] width 126 height 16
click at [143, 134] on div "Your Inbox" at bounding box center [122, 126] width 127 height 32
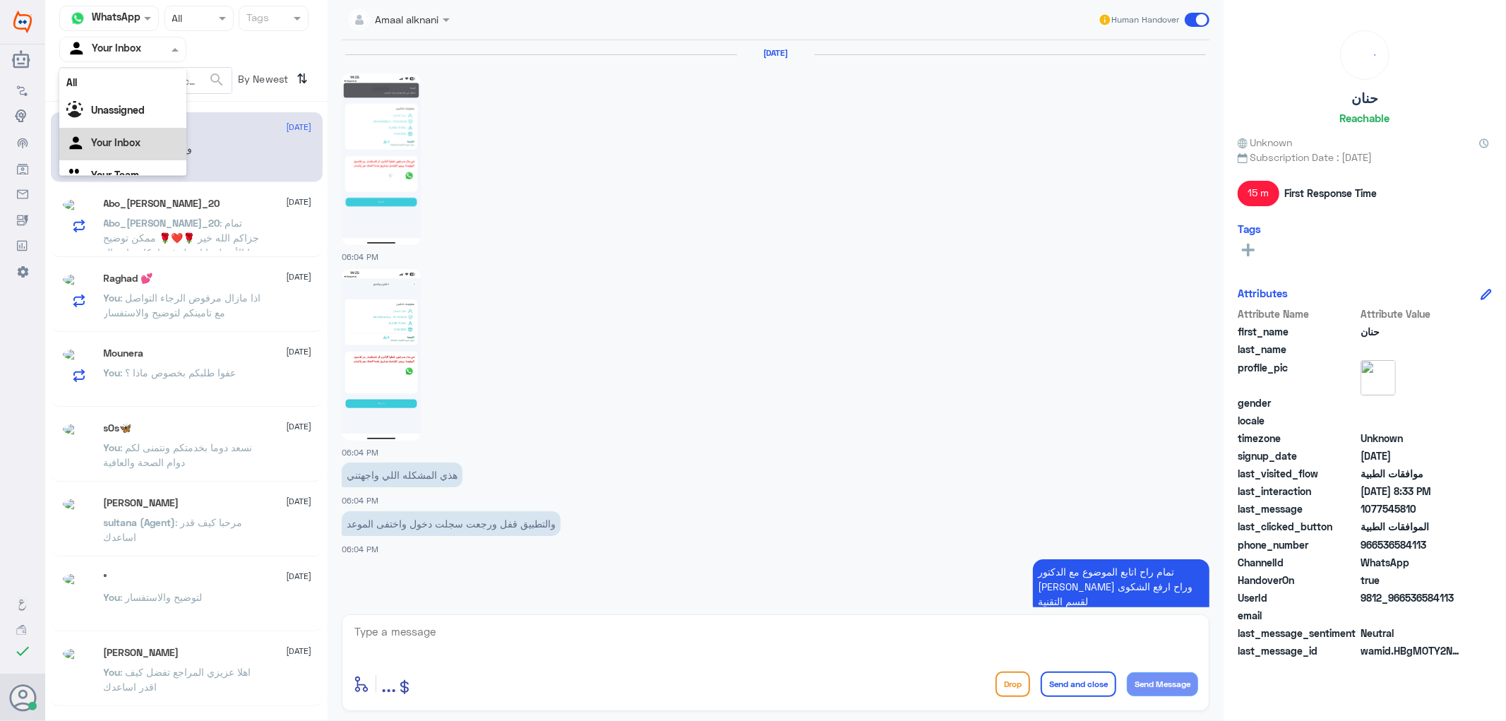
scroll to position [1074, 0]
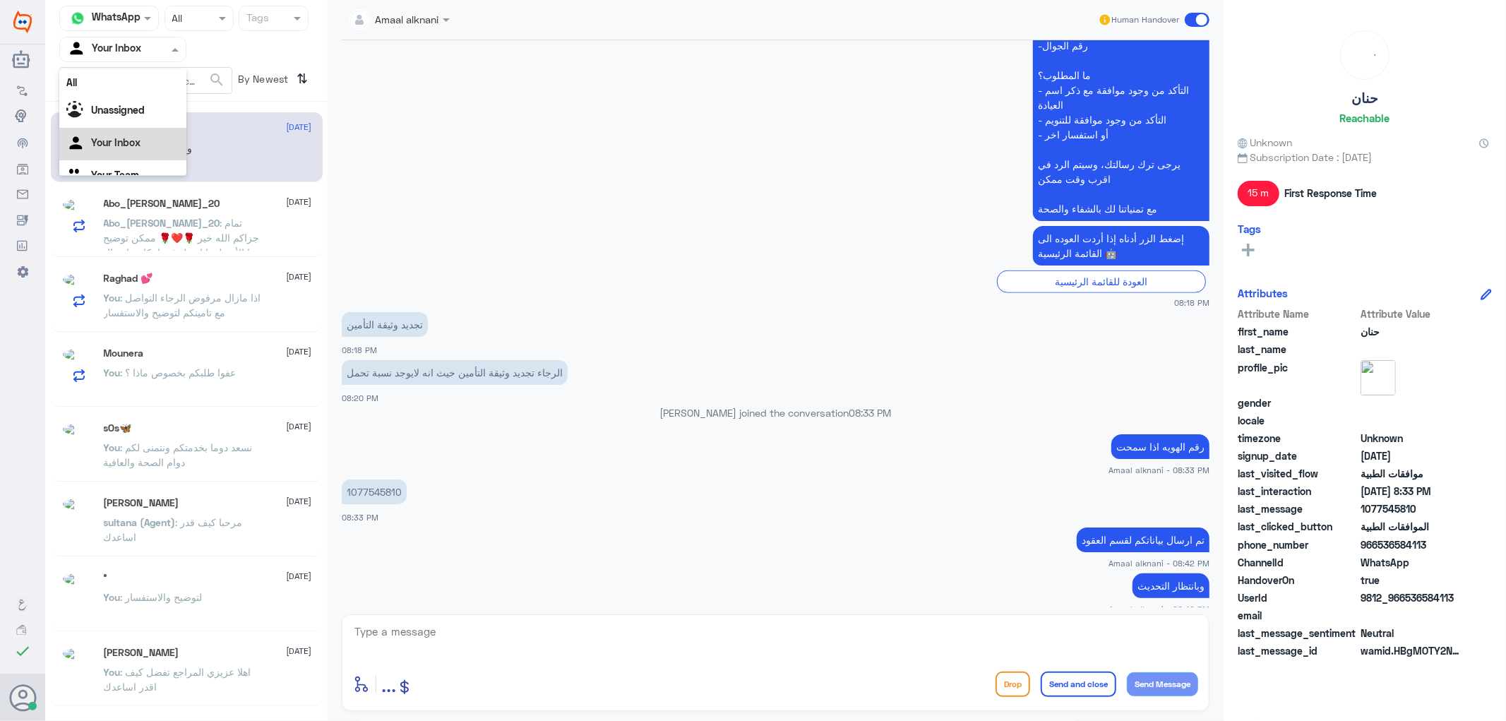
click at [143, 59] on div "Agent Filter Your Inbox" at bounding box center [114, 49] width 108 height 21
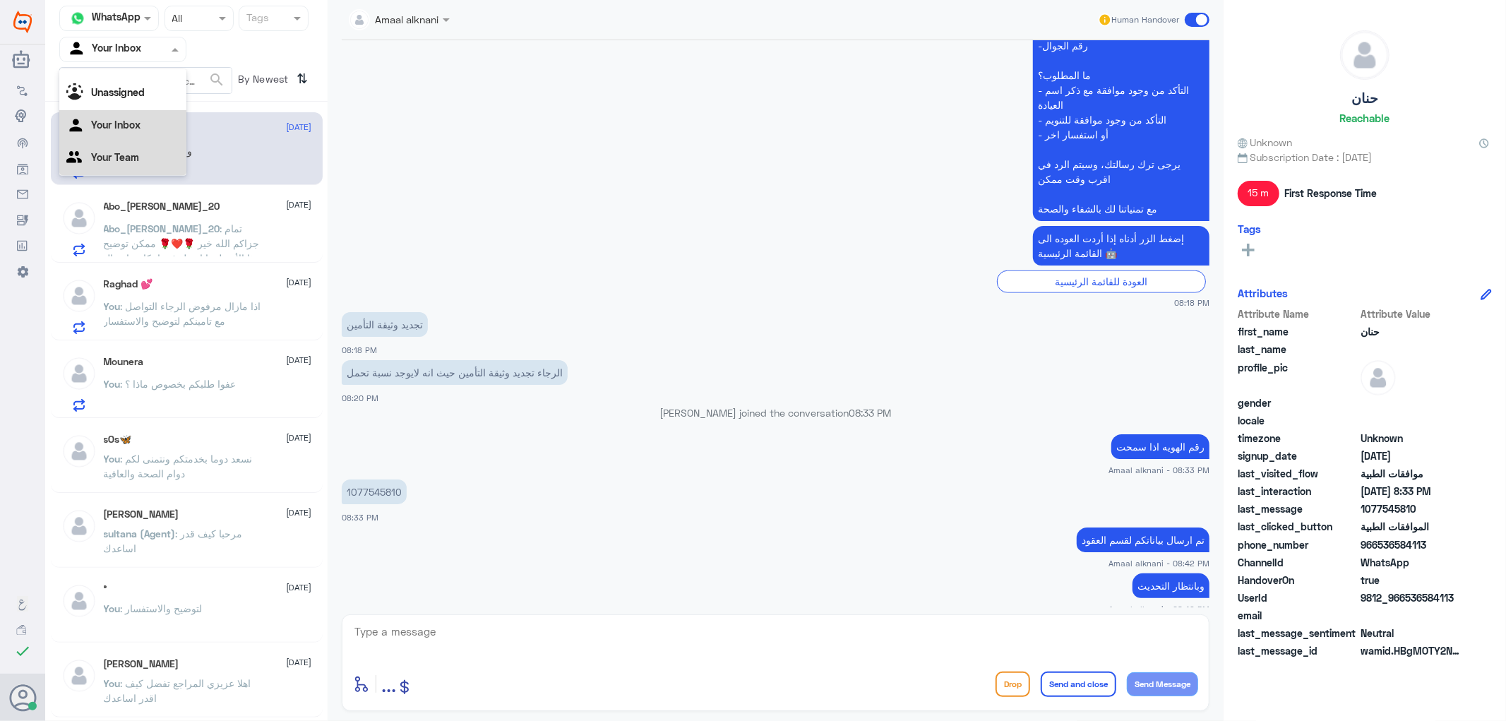
click at [125, 167] on div "Your Team" at bounding box center [122, 159] width 127 height 32
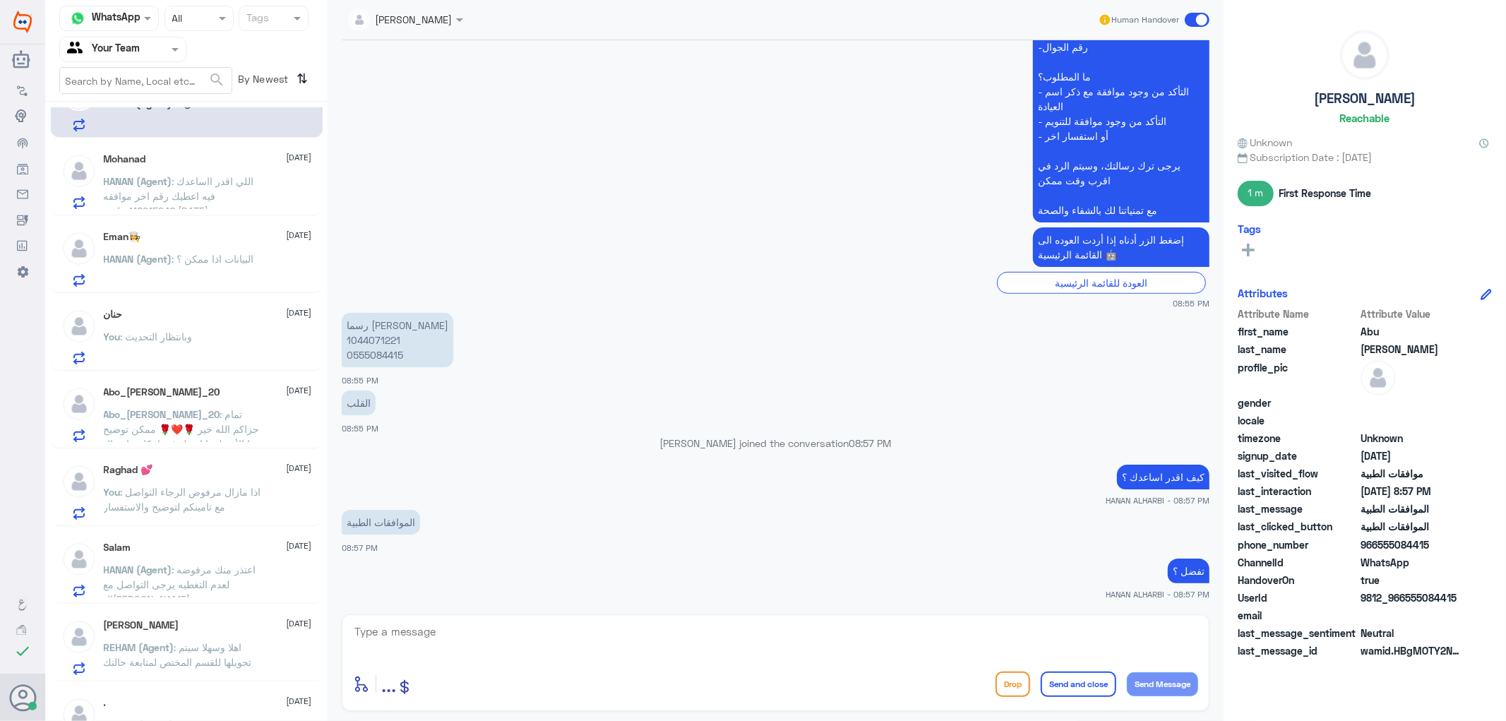
scroll to position [0, 0]
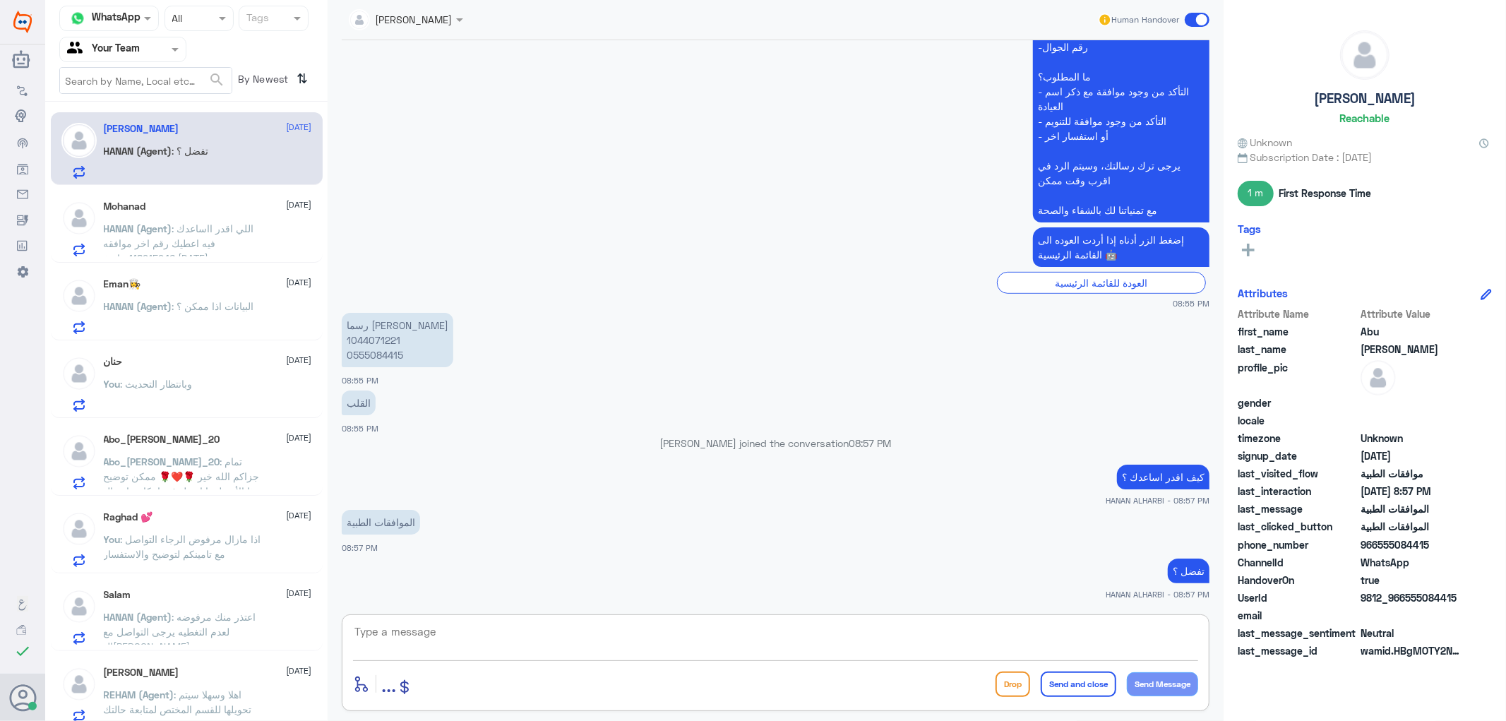
click at [421, 647] on textarea at bounding box center [775, 639] width 845 height 35
click at [206, 464] on span ": تمام جزاكم الله خير 🌹❤️🌹 ممكن توضيح هذا الأمر لبوبا او هل فيه امكانية إرسال ا…" at bounding box center [182, 490] width 157 height 71
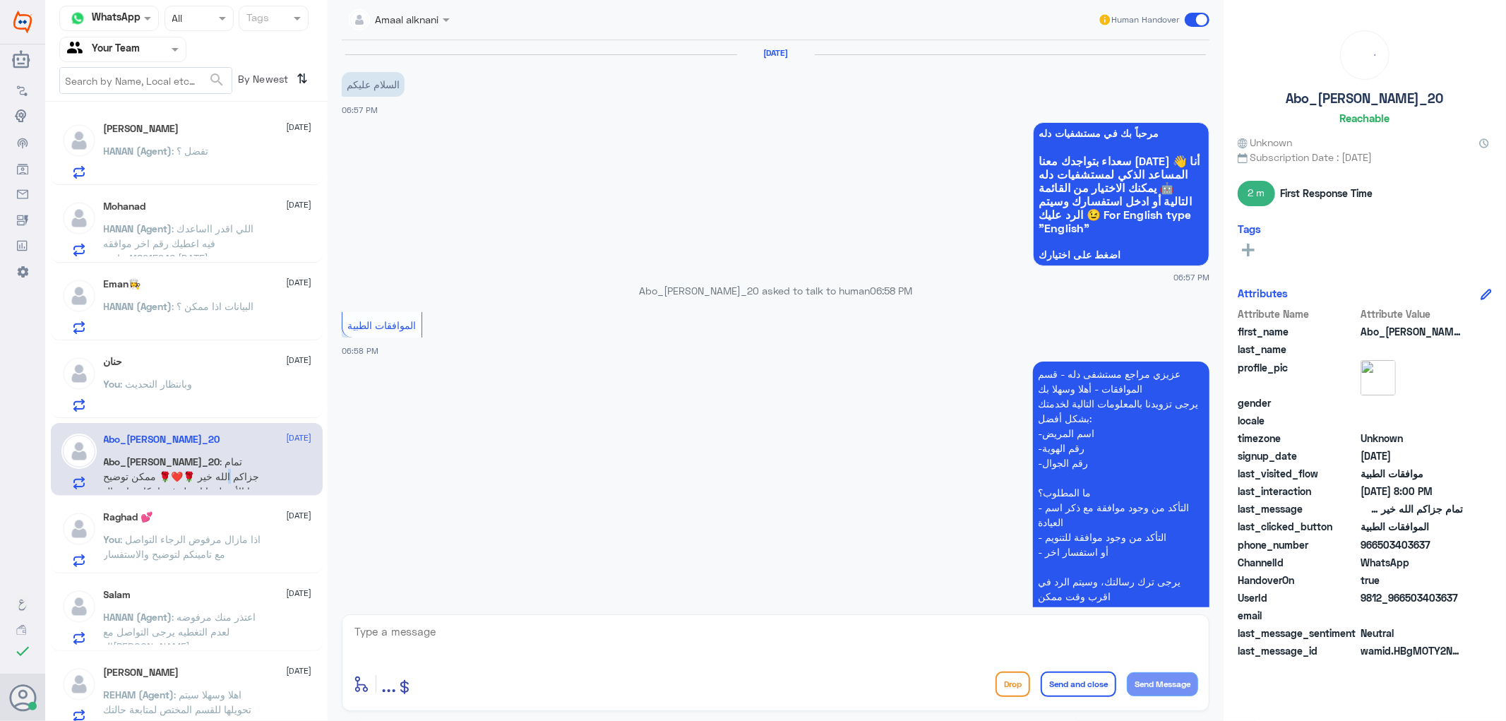
scroll to position [456, 0]
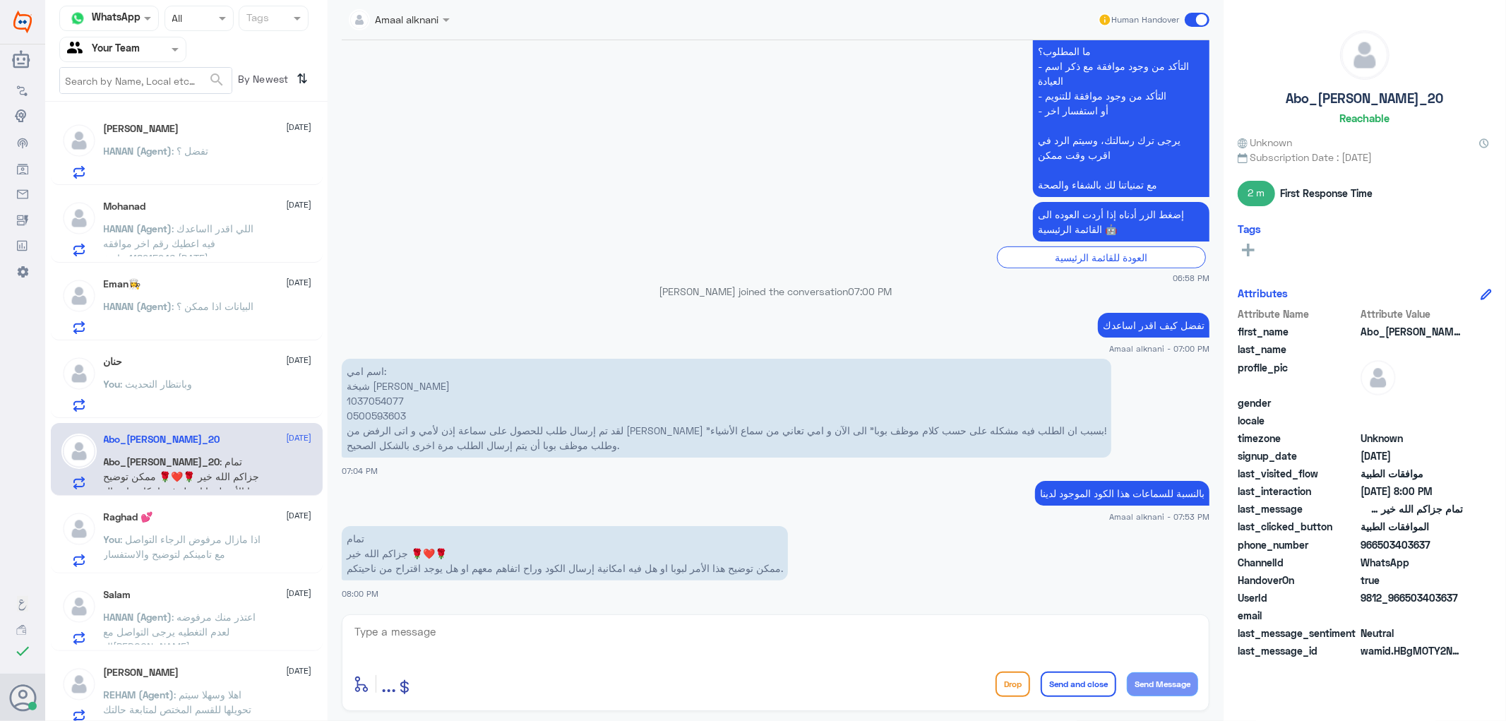
click at [453, 633] on textarea at bounding box center [775, 639] width 845 height 35
type textarea "الحل الوحيد انك ترجع لجهتكم ارامكو راح يحلون هالاشكالية"
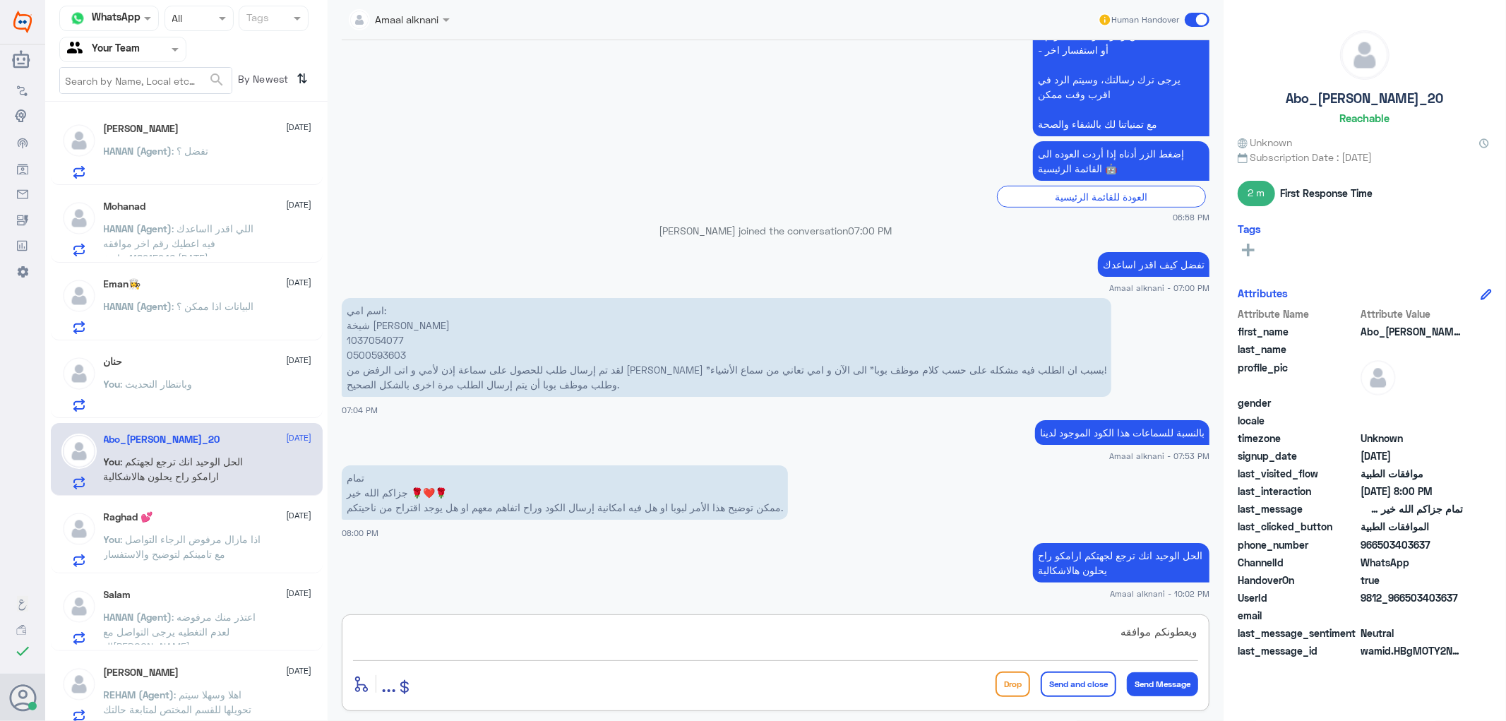
type textarea "ويعطونكم موافقه"
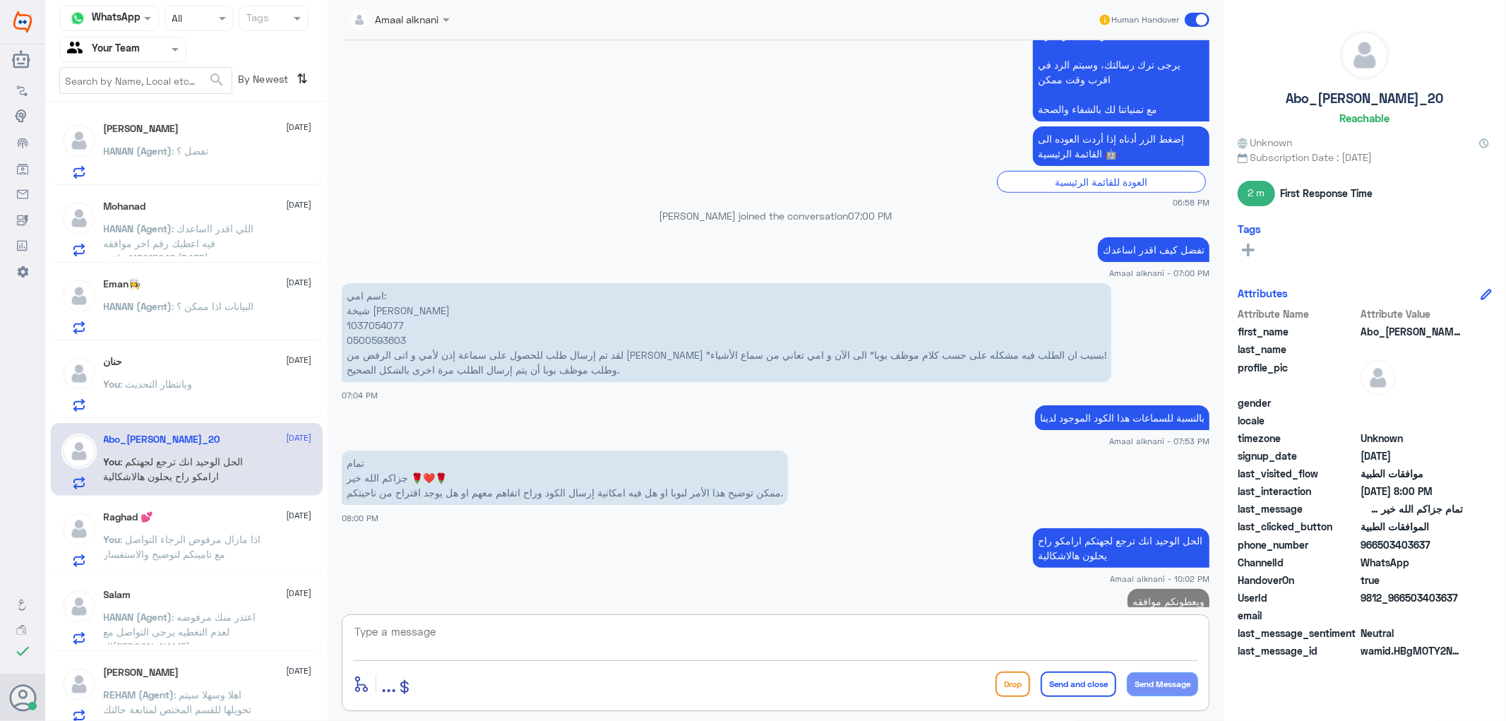
scroll to position [562, 0]
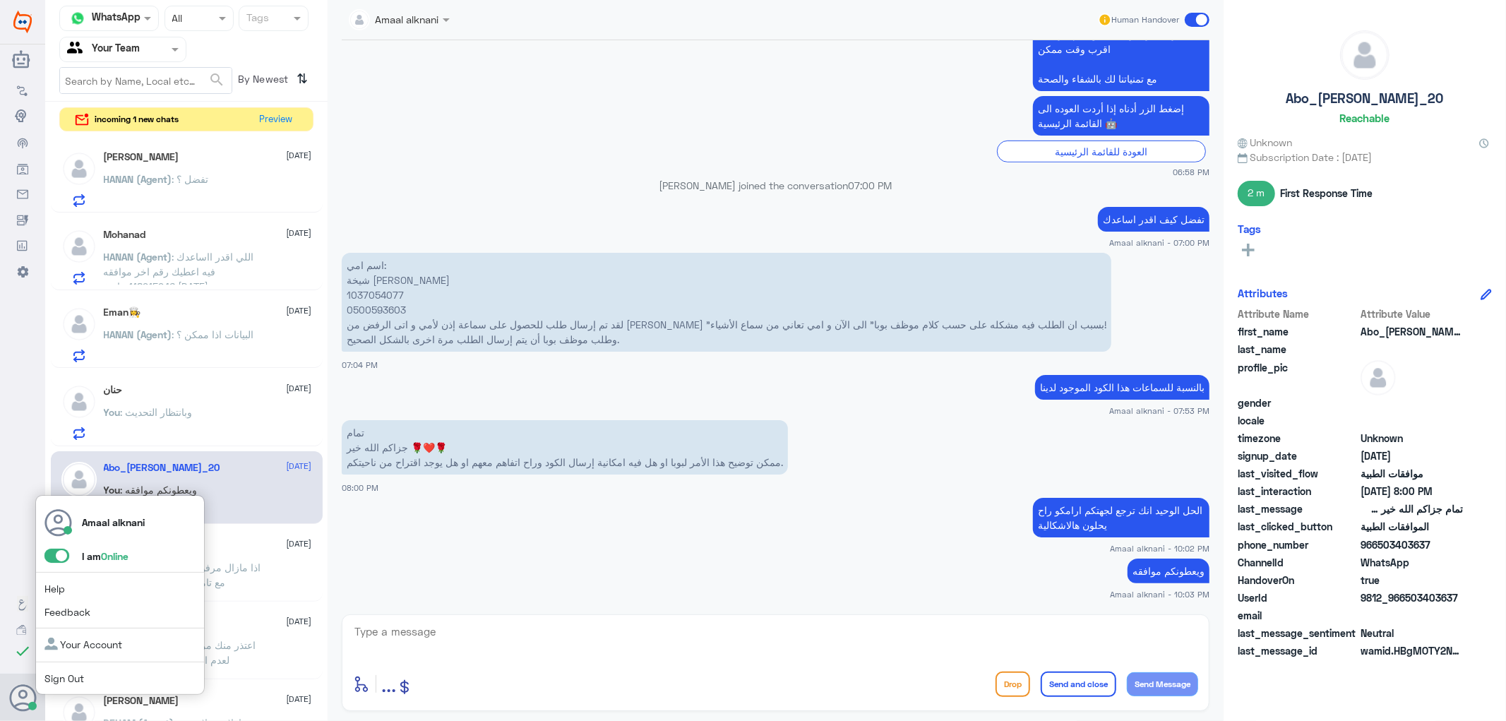
click at [54, 554] on span at bounding box center [56, 556] width 25 height 14
click at [0, 0] on input "checkbox" at bounding box center [0, 0] width 0 height 0
click at [74, 679] on link "Sign Out" at bounding box center [64, 678] width 40 height 12
